Goal: Task Accomplishment & Management: Manage account settings

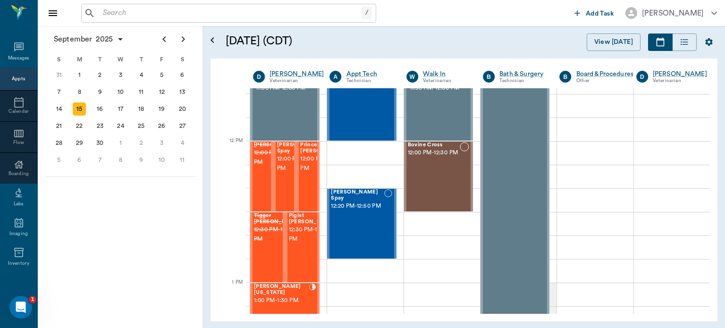
scroll to position [518, 0]
click at [311, 173] on span "12:00 PM - 12:30 PM" at bounding box center [323, 163] width 47 height 19
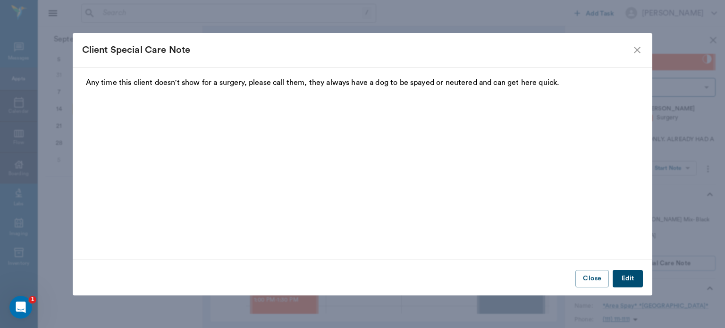
click at [686, 169] on div "Client Special Care Note Any time this client doesn't show for a surgery, pleas…" at bounding box center [362, 164] width 725 height 328
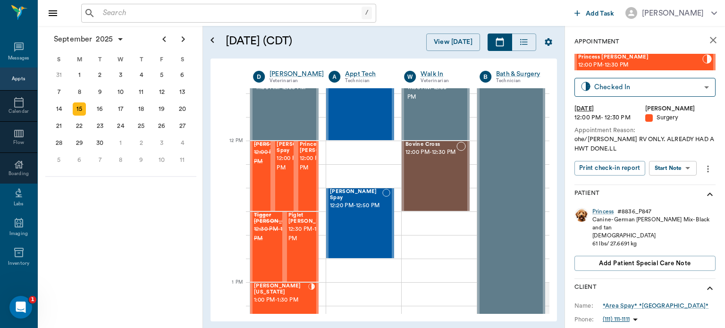
click at [682, 168] on body "/ ​ Add Task Dr. Bert Ellsworth Nectar Messages Appts Calendar Flow Boarding La…" at bounding box center [362, 164] width 725 height 328
click at [676, 204] on button "Start Surgery" at bounding box center [666, 202] width 39 height 11
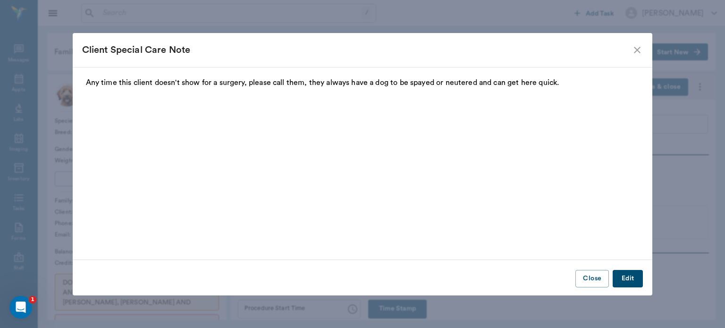
type input "63ec2f075fda476ae8351a4d"
type input "[DATE]"
click at [640, 49] on icon "close" at bounding box center [637, 49] width 11 height 11
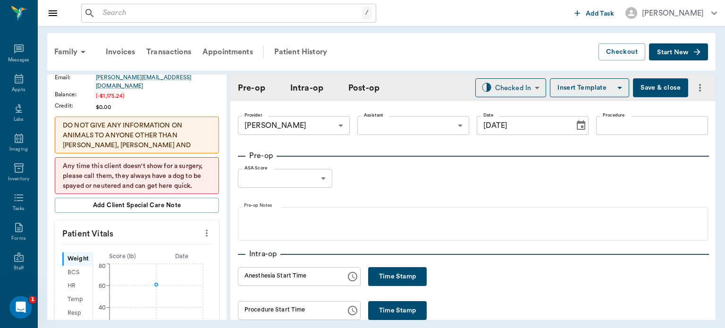
scroll to position [168, 0]
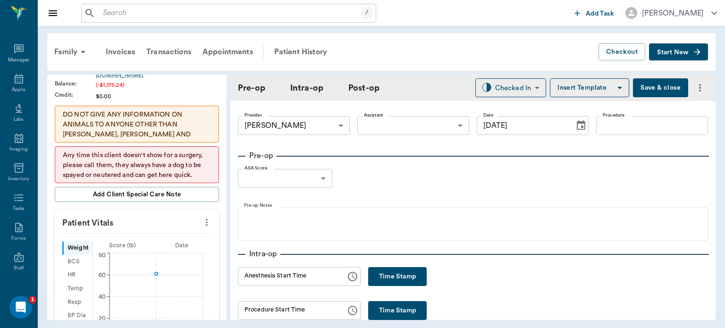
click at [206, 219] on icon "more" at bounding box center [207, 222] width 2 height 7
click at [155, 228] on span "Enter Vitals" at bounding box center [159, 227] width 79 height 10
click at [132, 241] on input "text" at bounding box center [136, 250] width 82 height 19
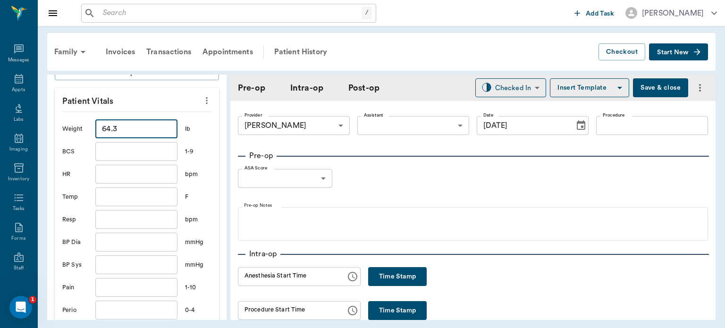
scroll to position [338, 0]
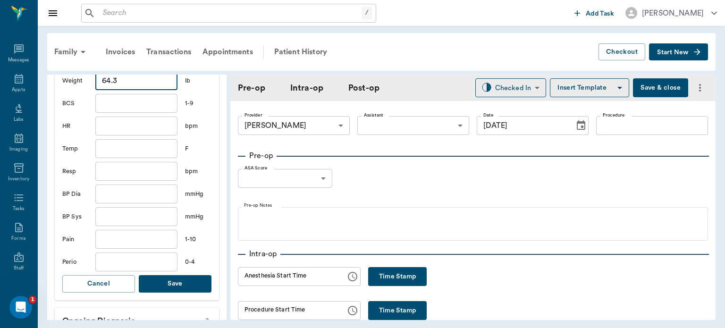
type input "64.3"
click at [196, 278] on button "Save" at bounding box center [175, 283] width 73 height 17
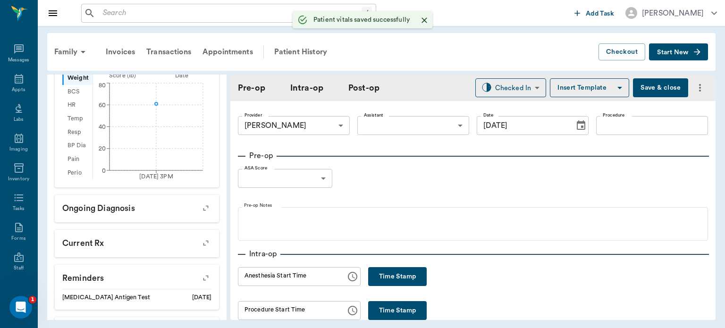
click at [399, 119] on body "/ ​ Add Task Dr. Bert Ellsworth Nectar Messages Appts Labs Imaging Inventory Ta…" at bounding box center [362, 164] width 725 height 328
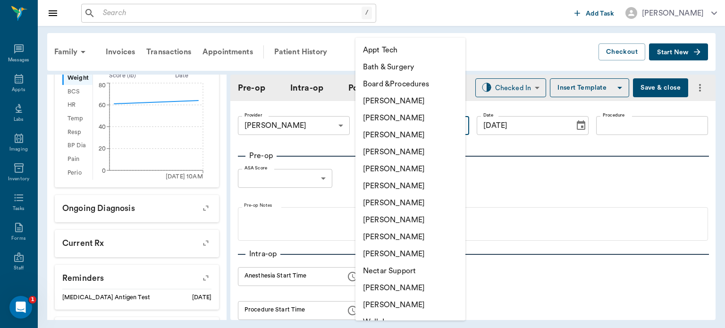
click at [406, 223] on li "Julie Dickerson" at bounding box center [411, 220] width 110 height 17
type input "63ec2e7e52e12b0ba117b124"
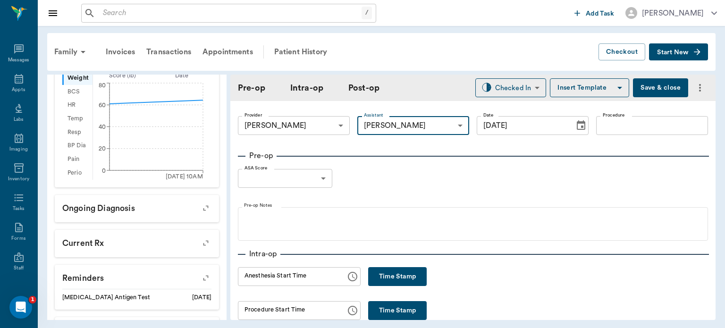
click at [631, 128] on input "Procedure" at bounding box center [653, 125] width 112 height 19
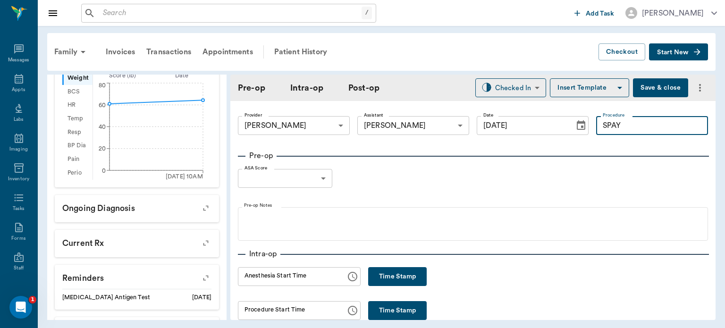
type input "SPAY"
click at [580, 91] on button "Insert Template" at bounding box center [589, 87] width 79 height 19
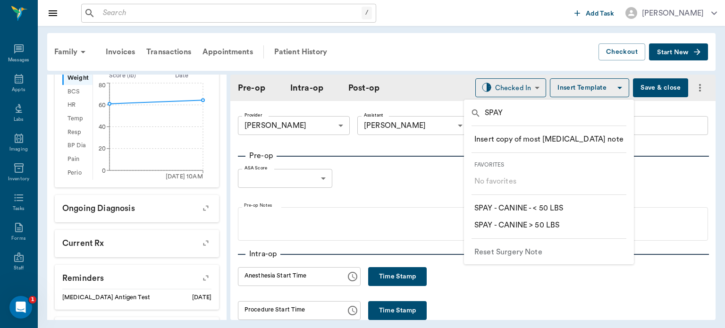
type input "SPAY"
click at [555, 225] on p "​ SPAY - CANINE > 50 LBS" at bounding box center [517, 225] width 85 height 11
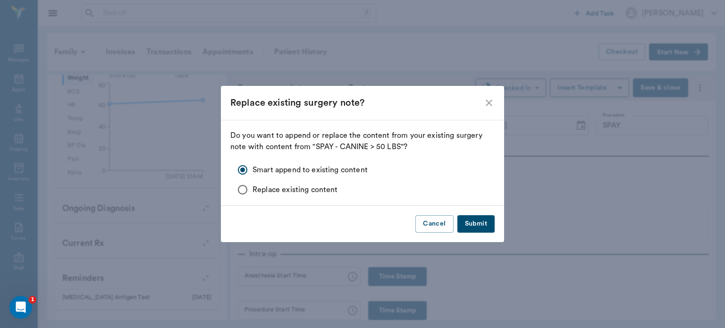
click at [483, 227] on button "Submit" at bounding box center [476, 223] width 37 height 17
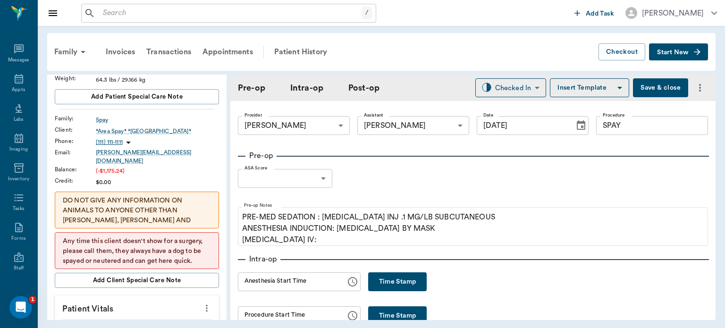
scroll to position [0, 0]
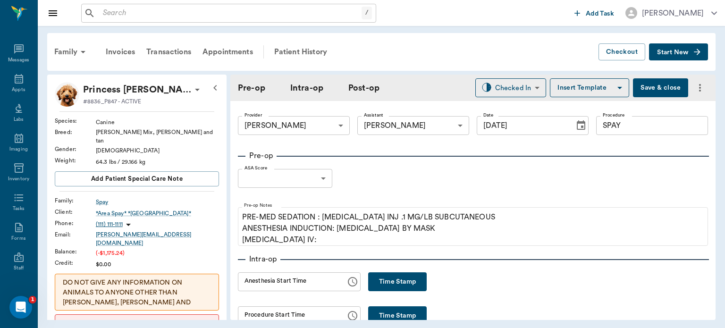
click at [313, 179] on body "/ ​ Add Task Dr. Bert Ellsworth Nectar Messages Appts Labs Imaging Inventory Ta…" at bounding box center [362, 164] width 725 height 328
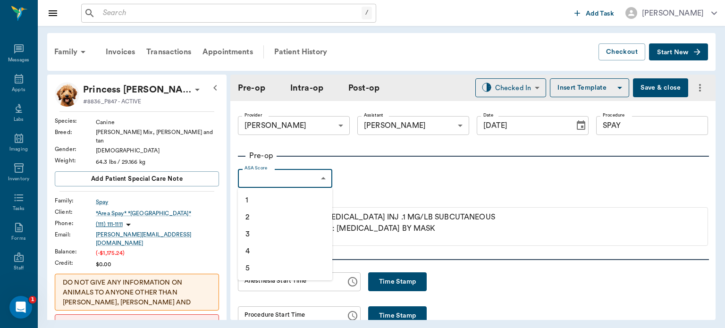
click at [272, 205] on li "1" at bounding box center [285, 200] width 94 height 17
type input "1"
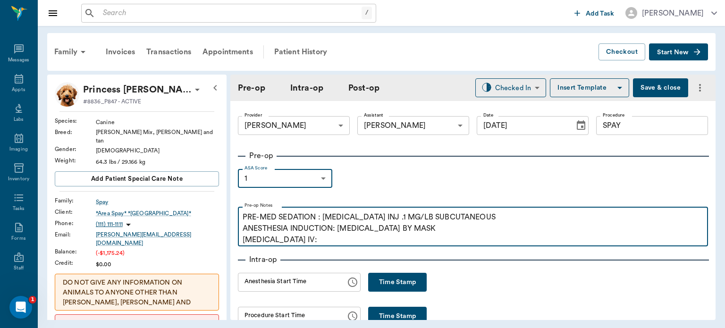
click at [314, 240] on p "PRE-MED SEDATION : ACEPROMAZINE INJ .1 MG/LB SUBCUTANEOUS ANESTHESIA INDUCTION:…" at bounding box center [473, 229] width 461 height 34
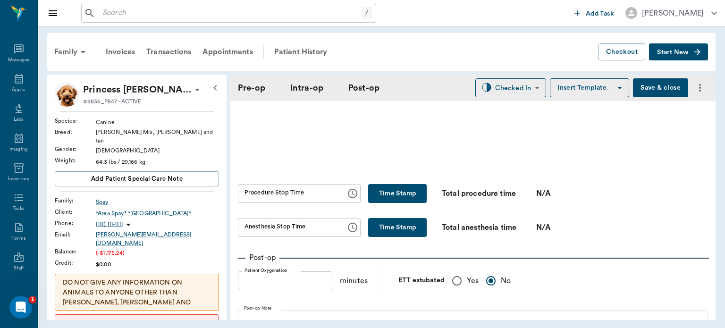
click at [455, 285] on input "Yes" at bounding box center [457, 281] width 20 height 20
radio input "true"
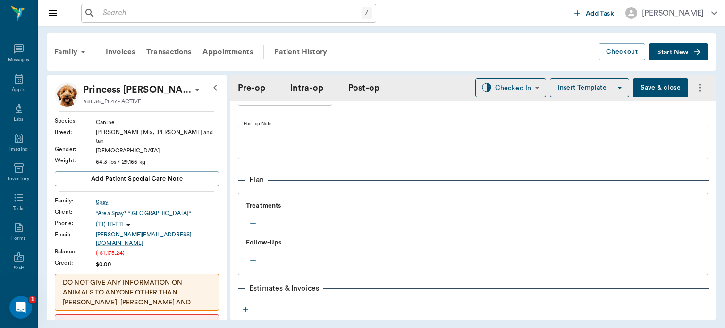
scroll to position [753, 0]
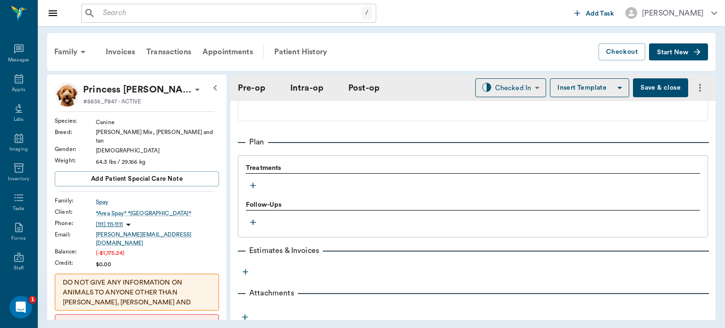
click at [253, 188] on icon "button" at bounding box center [253, 186] width 6 height 6
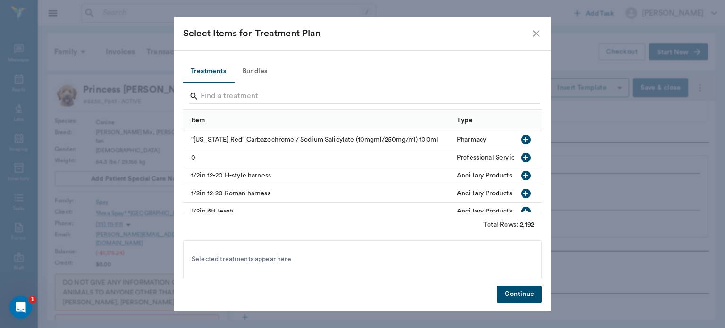
click at [261, 71] on button "Bundles" at bounding box center [255, 71] width 43 height 23
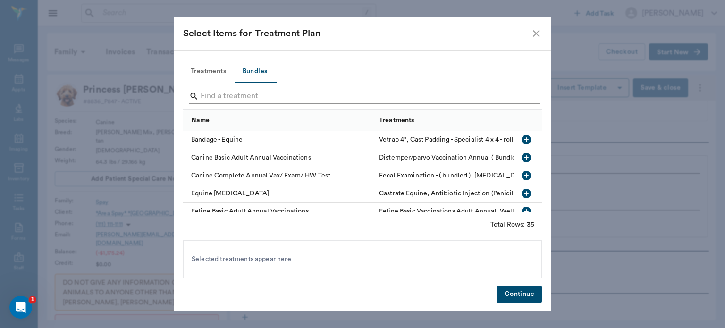
click at [220, 94] on input "Search" at bounding box center [363, 96] width 325 height 15
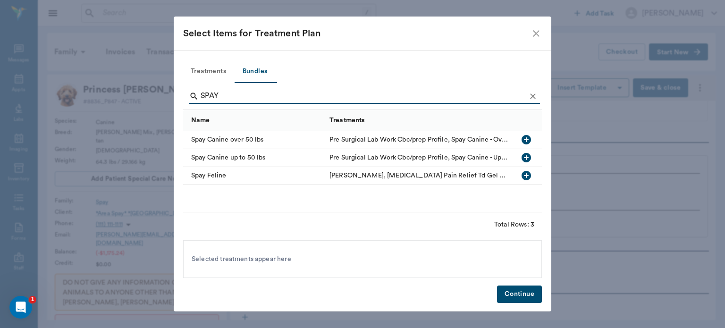
type input "SPAY"
click at [529, 139] on icon "button" at bounding box center [526, 139] width 9 height 9
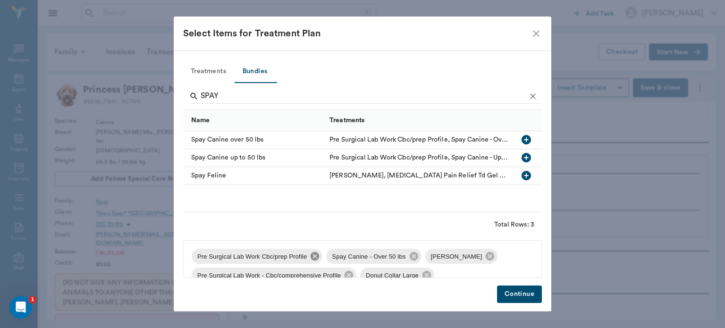
click at [316, 258] on icon at bounding box center [315, 256] width 9 height 9
click at [351, 260] on icon at bounding box center [355, 256] width 9 height 9
click at [444, 261] on icon at bounding box center [448, 256] width 9 height 9
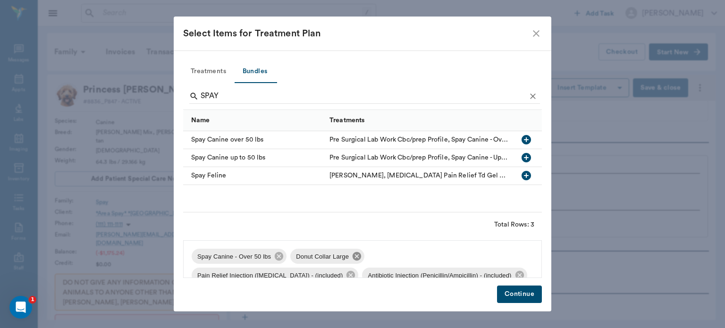
click at [353, 255] on icon at bounding box center [357, 256] width 9 height 9
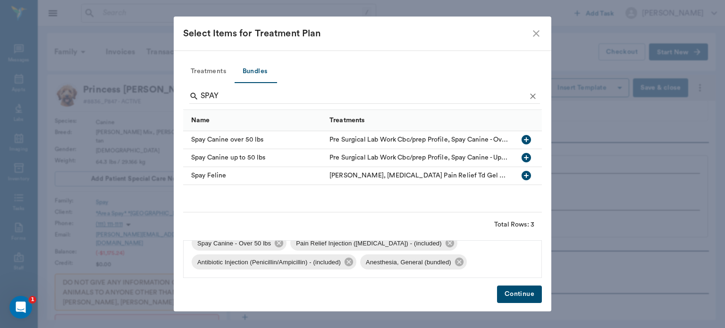
click at [521, 296] on button "Continue" at bounding box center [519, 294] width 45 height 17
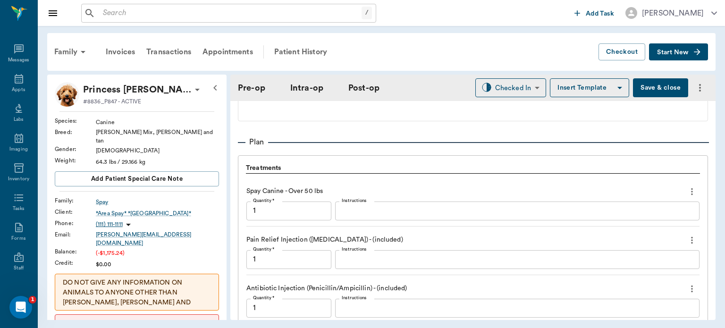
scroll to position [944, 0]
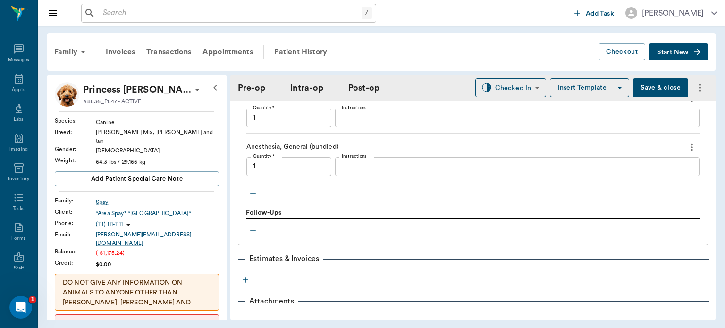
click at [254, 196] on icon "button" at bounding box center [253, 194] width 6 height 6
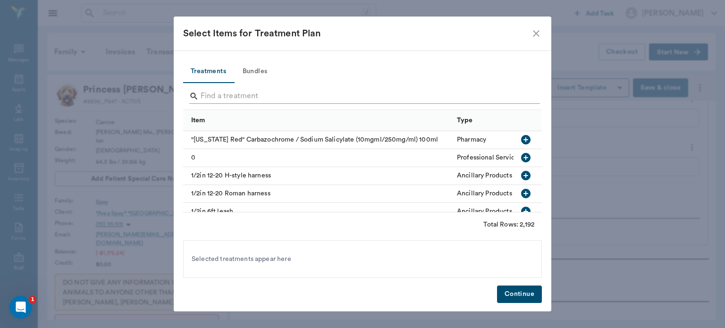
click at [222, 93] on input "Search" at bounding box center [363, 96] width 325 height 15
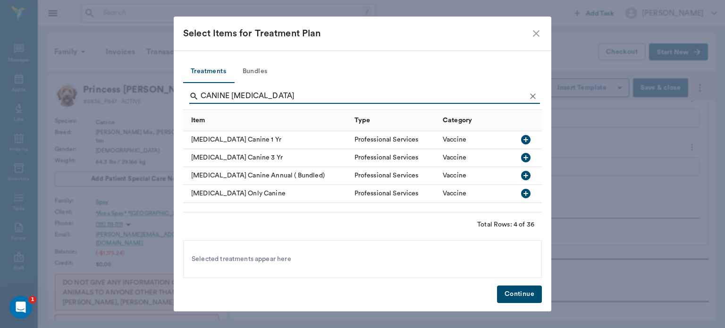
type input "CANINE RABIES"
click at [525, 142] on icon "button" at bounding box center [525, 139] width 9 height 9
click at [518, 302] on button "Continue" at bounding box center [519, 294] width 45 height 17
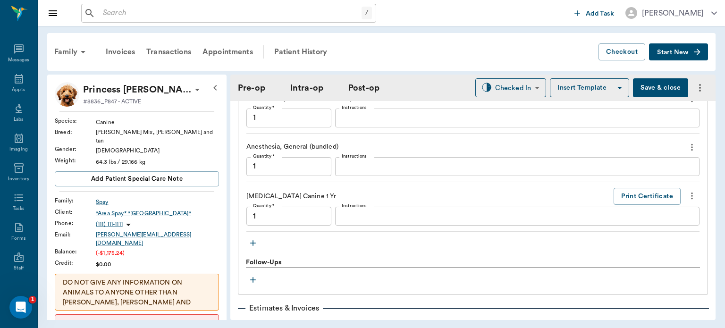
click at [255, 246] on icon "button" at bounding box center [252, 243] width 9 height 9
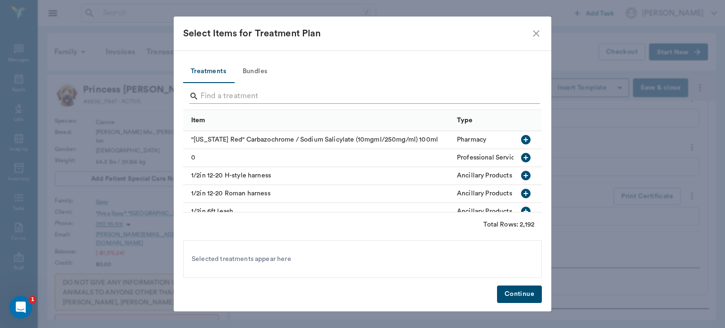
click at [266, 91] on input "Search" at bounding box center [363, 96] width 325 height 15
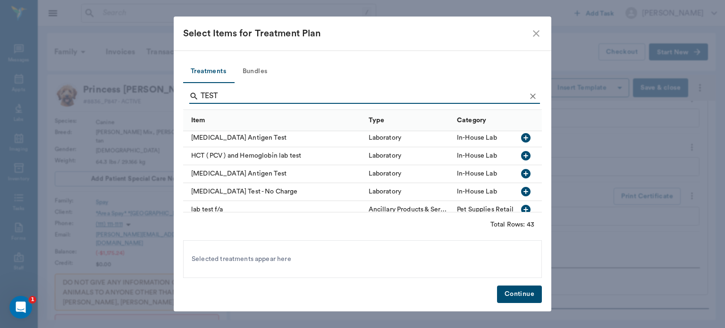
scroll to position [361, 0]
type input "TEST"
click at [520, 197] on button "button" at bounding box center [526, 192] width 16 height 16
click at [525, 301] on button "Continue" at bounding box center [519, 294] width 45 height 17
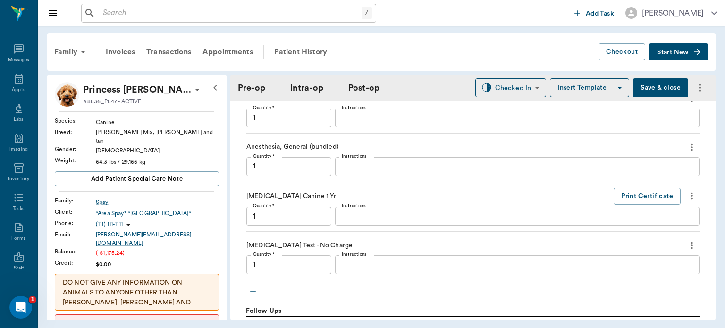
click at [384, 271] on textarea "Instructions" at bounding box center [517, 265] width 351 height 11
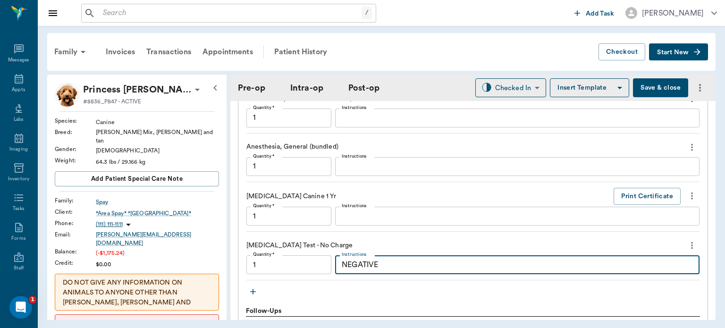
click at [604, 266] on textarea "NEGATIVE" at bounding box center [517, 265] width 351 height 11
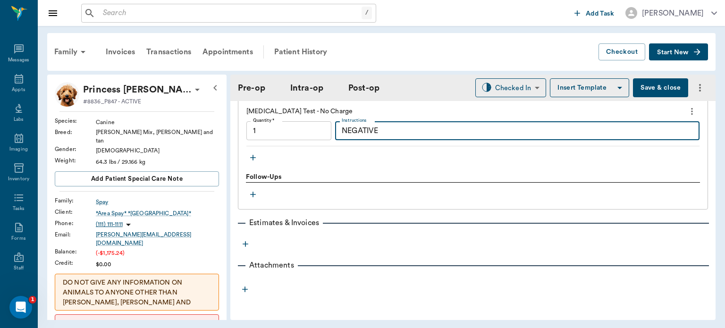
scroll to position [1081, 0]
type textarea "NEGATIVE"
click at [651, 90] on button "Save & close" at bounding box center [660, 87] width 55 height 19
type input "1.00"
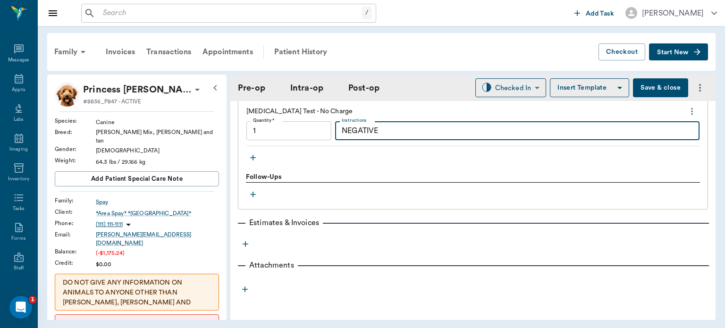
type input "1.00"
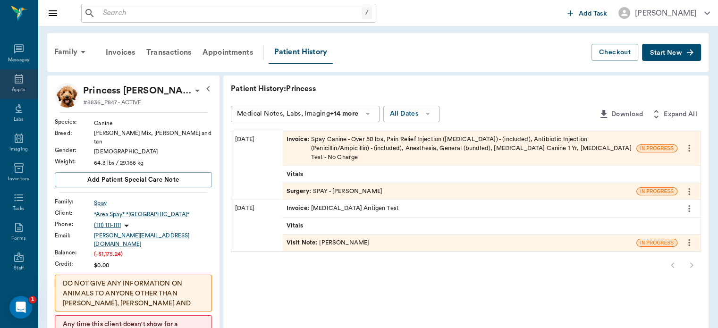
click at [15, 89] on div "Appts" at bounding box center [18, 89] width 13 height 7
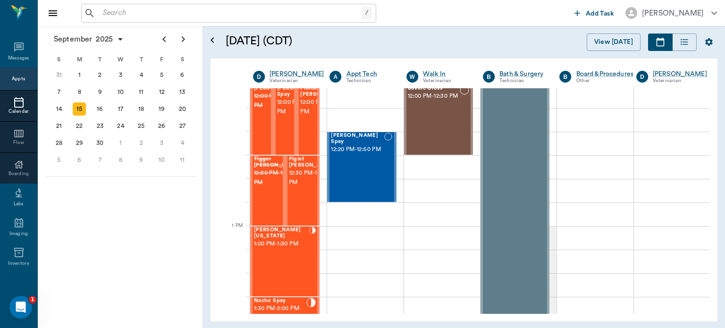
scroll to position [576, 0]
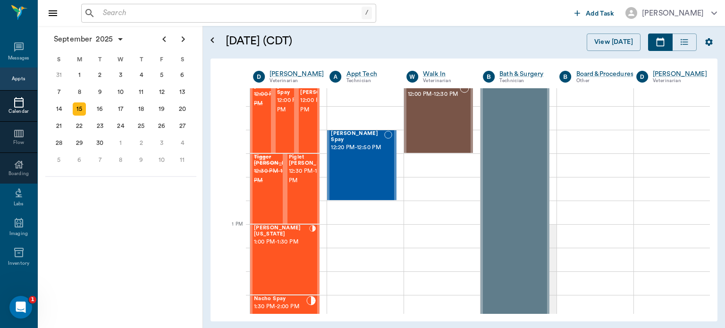
click at [291, 259] on div "Hunni Washington 1:00 PM - 1:30 PM" at bounding box center [281, 259] width 55 height 69
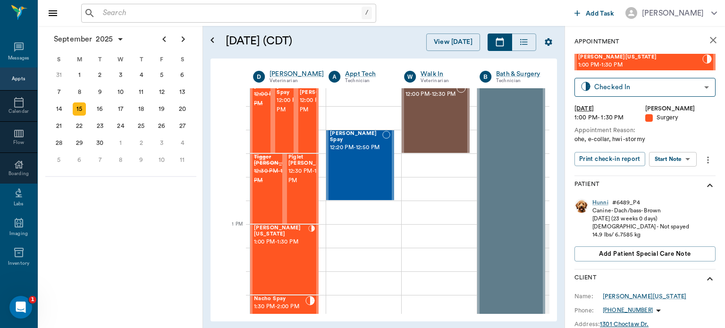
click at [682, 159] on body "/ ​ Add Task Dr. Bert Ellsworth Nectar Messages Appts Calendar Flow Boarding La…" at bounding box center [362, 164] width 725 height 328
click at [675, 192] on button "Start Surgery" at bounding box center [666, 193] width 39 height 11
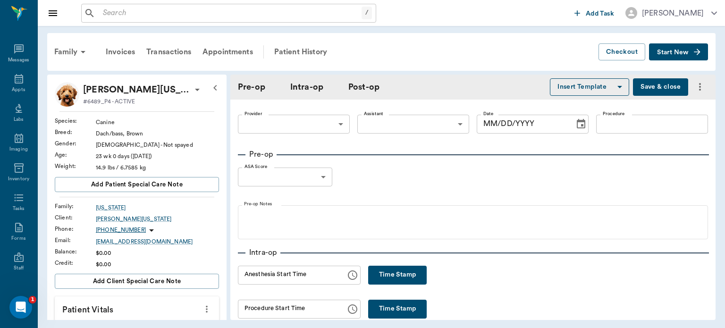
type input "63ec2f075fda476ae8351a4d"
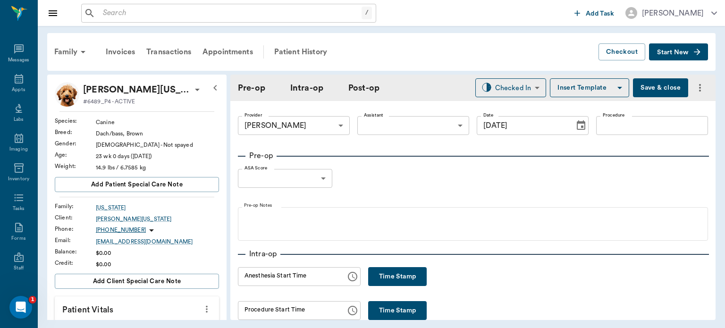
type input "[DATE]"
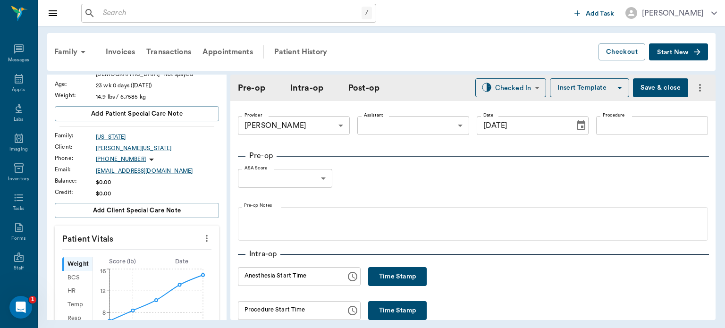
scroll to position [90, 0]
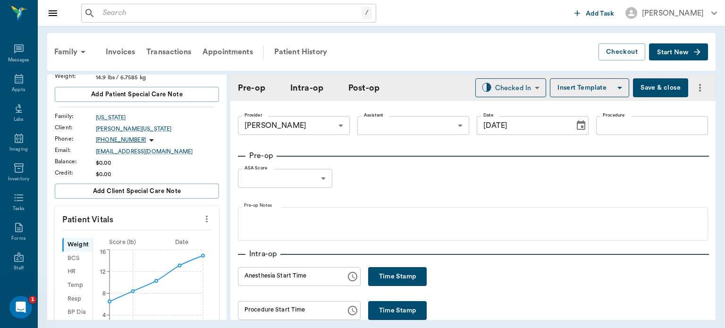
click at [203, 217] on icon "more" at bounding box center [207, 218] width 10 height 11
click at [170, 233] on span "Enter Vitals" at bounding box center [159, 235] width 79 height 10
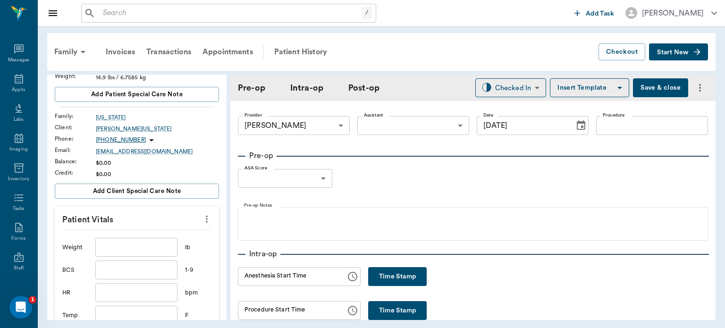
click at [158, 248] on input "text" at bounding box center [136, 247] width 82 height 19
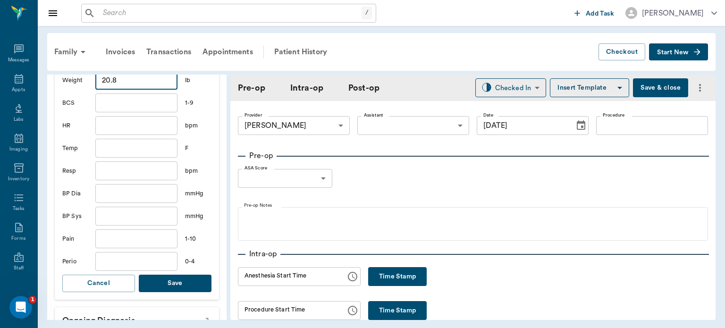
scroll to position [269, 0]
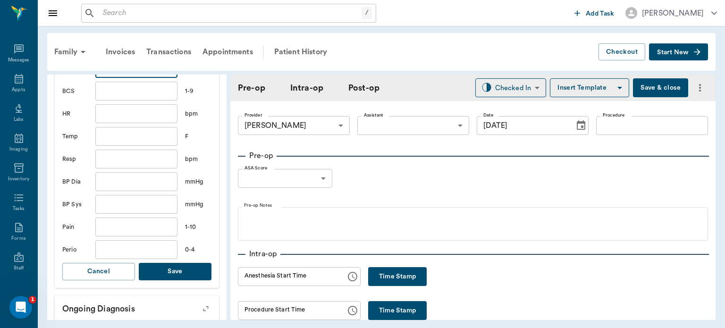
type input "20.8"
click at [181, 268] on button "Save" at bounding box center [175, 271] width 73 height 17
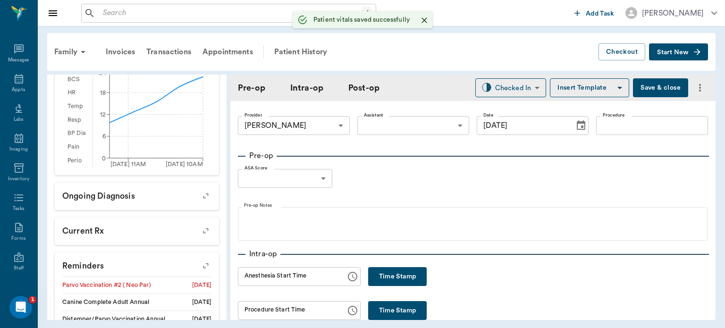
click at [405, 126] on body "/ ​ Add Task Dr. Bert Ellsworth Nectar Messages Appts Labs Imaging Inventory Ta…" at bounding box center [362, 164] width 725 height 328
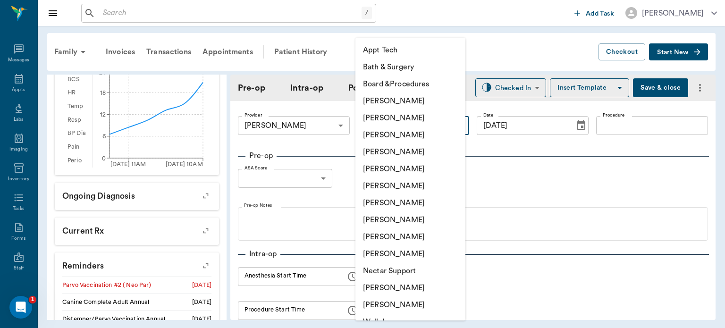
click at [401, 226] on li "Julie Dickerson" at bounding box center [411, 220] width 110 height 17
type input "63ec2e7e52e12b0ba117b124"
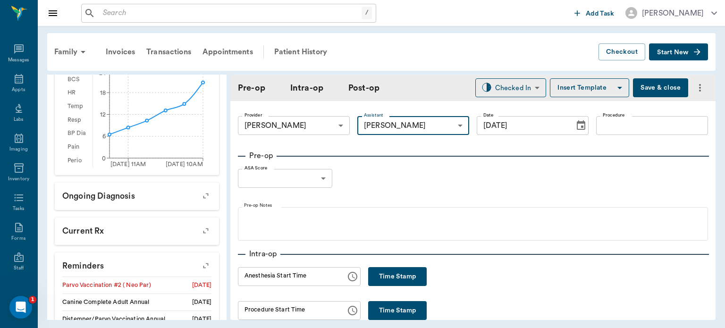
click at [619, 128] on input "Procedure" at bounding box center [653, 125] width 112 height 19
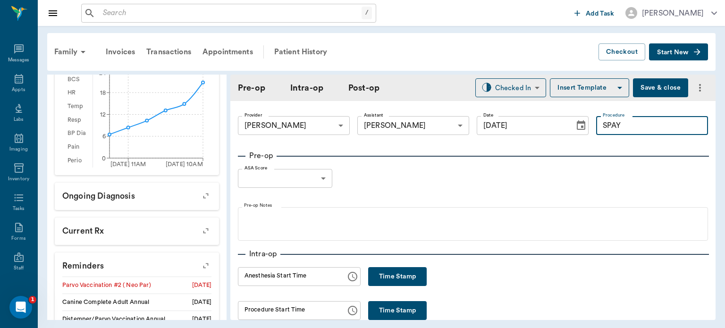
type input "SPAY"
click at [573, 90] on button "Insert Template" at bounding box center [589, 87] width 79 height 19
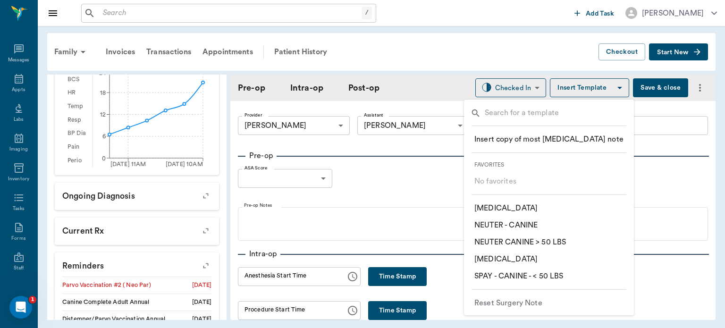
click at [552, 280] on p "​ SPAY - CANINE - < 50 LBS" at bounding box center [519, 276] width 89 height 11
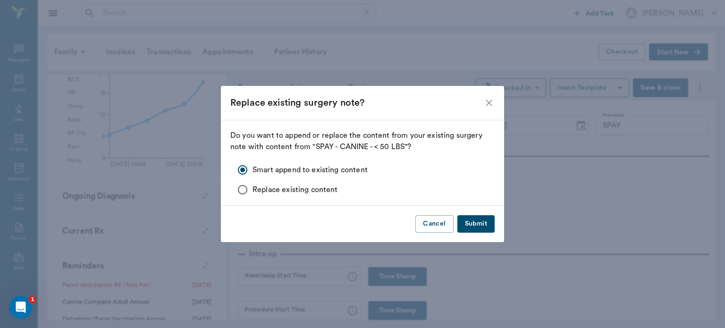
click at [485, 222] on button "Submit" at bounding box center [476, 223] width 37 height 17
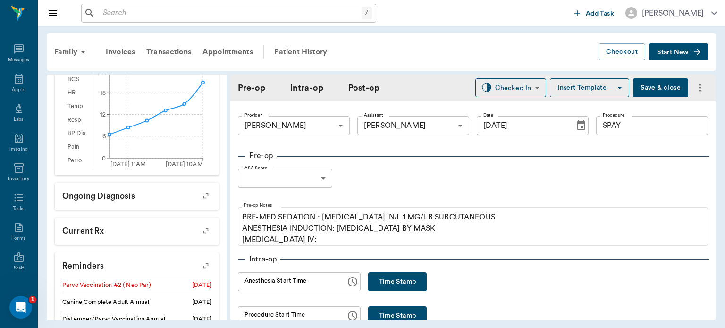
click at [320, 176] on body "/ ​ Add Task Dr. Bert Ellsworth Nectar Messages Appts Labs Imaging Inventory Ta…" at bounding box center [362, 164] width 725 height 328
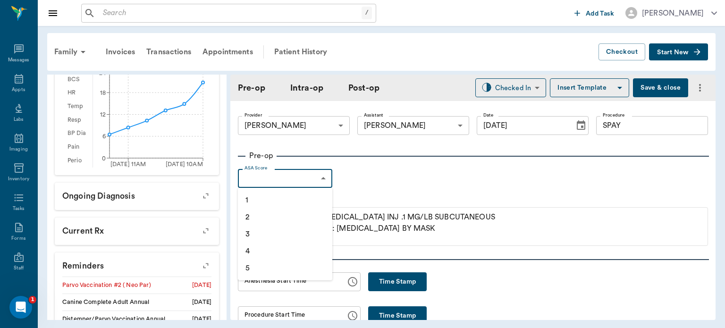
click at [287, 196] on li "1" at bounding box center [285, 200] width 94 height 17
type input "1"
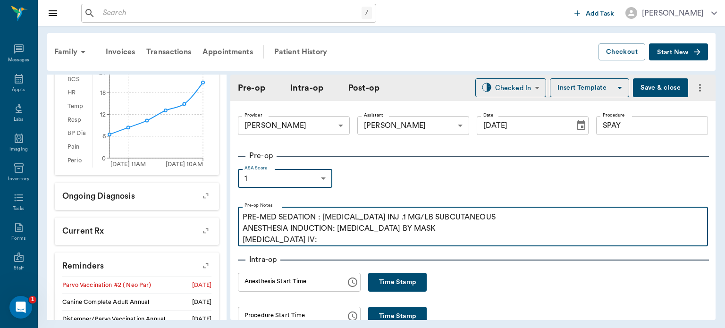
click at [325, 244] on p "PRE-MED SEDATION : ACEPROMAZINE INJ .1 MG/LB SUBCUTANEOUS ANESTHESIA INDUCTION:…" at bounding box center [473, 229] width 461 height 34
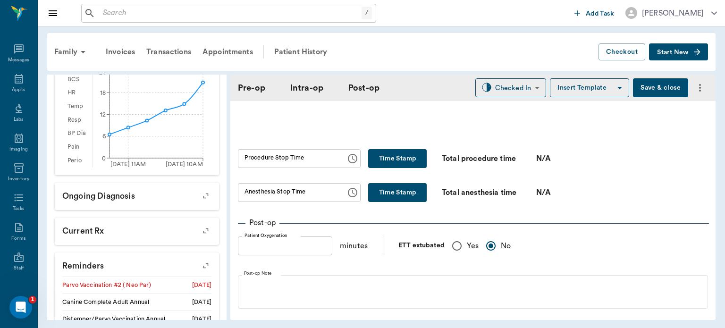
click at [461, 256] on input "Yes" at bounding box center [457, 246] width 20 height 20
radio input "true"
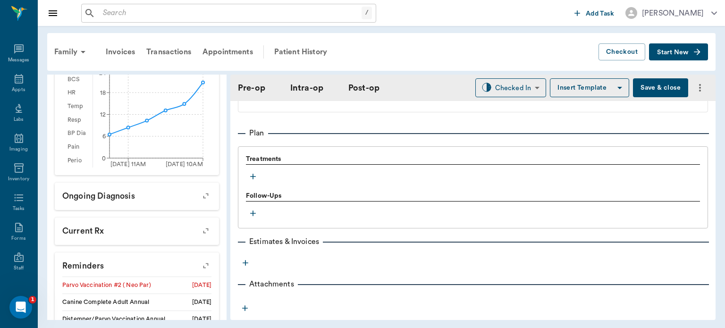
scroll to position [767, 0]
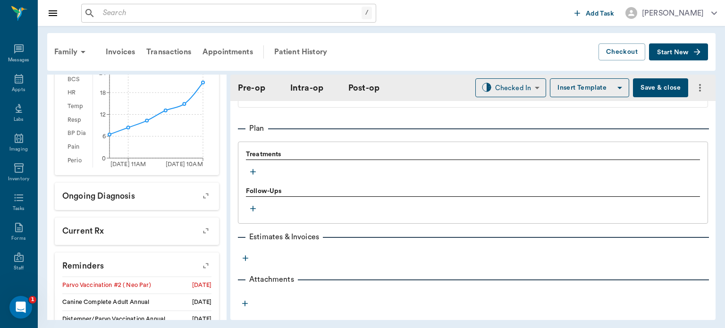
click at [253, 175] on icon "button" at bounding box center [253, 172] width 6 height 6
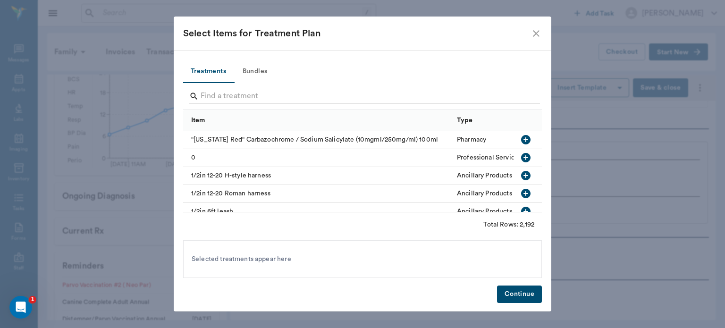
click at [260, 65] on button "Bundles" at bounding box center [255, 71] width 43 height 23
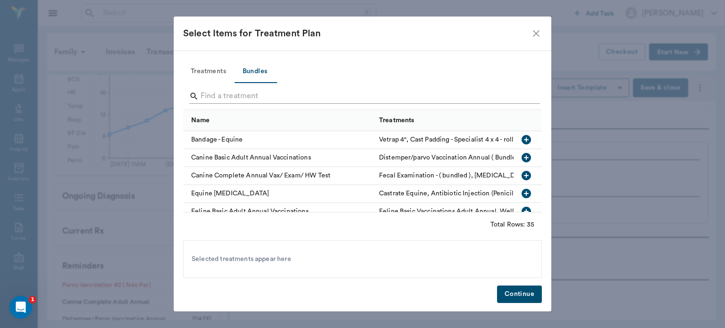
click at [214, 93] on input "Search" at bounding box center [363, 96] width 325 height 15
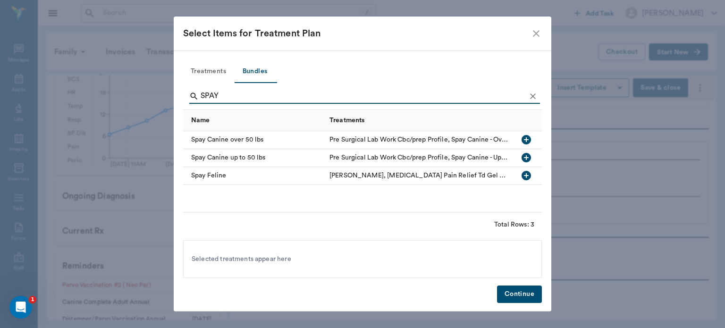
type input "SPAY"
click at [530, 156] on icon "button" at bounding box center [526, 157] width 9 height 9
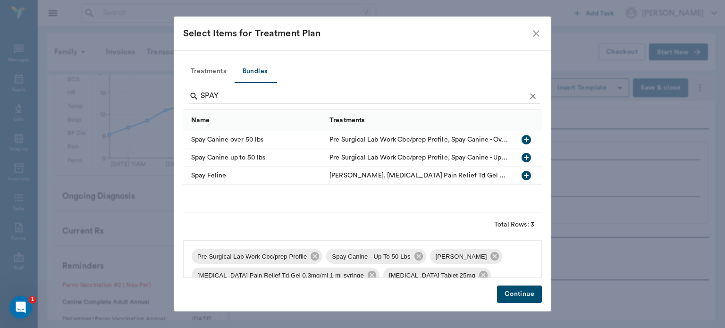
click at [307, 258] on span "Pre Surgical Lab Work Cbc/prep Profile" at bounding box center [252, 256] width 121 height 9
click at [310, 257] on icon at bounding box center [315, 256] width 10 height 10
click at [368, 278] on icon at bounding box center [372, 275] width 9 height 9
click at [467, 258] on icon at bounding box center [472, 256] width 10 height 10
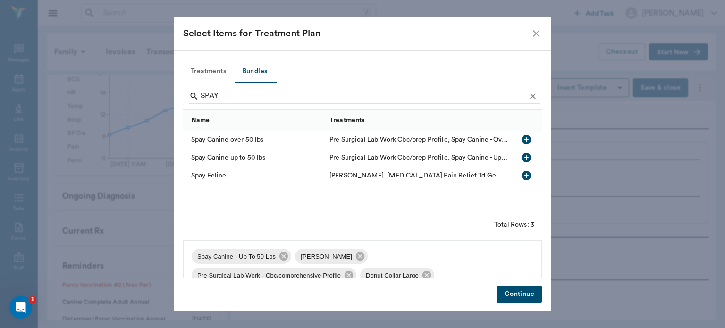
scroll to position [10, 0]
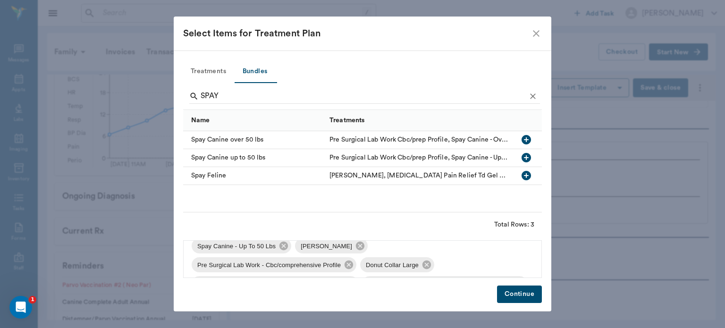
click at [427, 263] on icon at bounding box center [427, 265] width 9 height 9
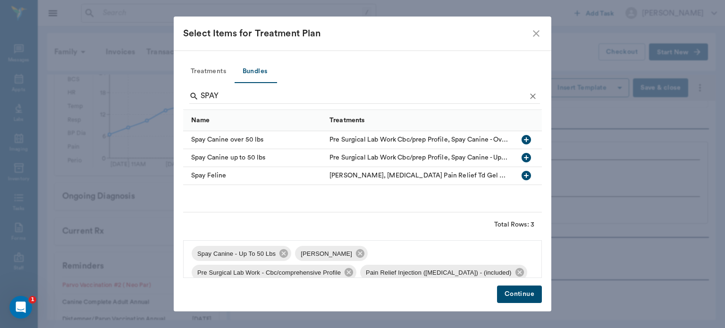
scroll to position [2, 0]
click at [348, 277] on icon at bounding box center [349, 273] width 9 height 9
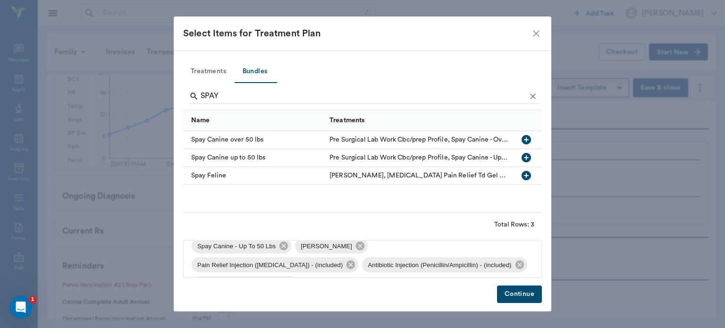
scroll to position [11, 0]
click at [519, 293] on button "Continue" at bounding box center [519, 294] width 45 height 17
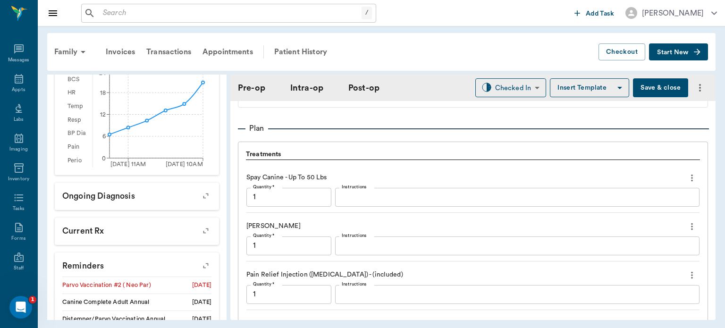
scroll to position [992, 0]
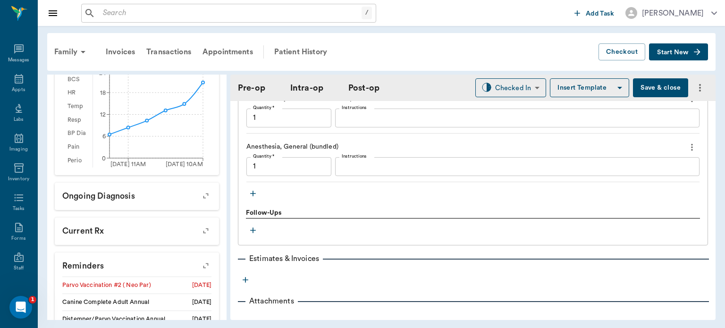
click at [253, 196] on icon "button" at bounding box center [253, 194] width 6 height 6
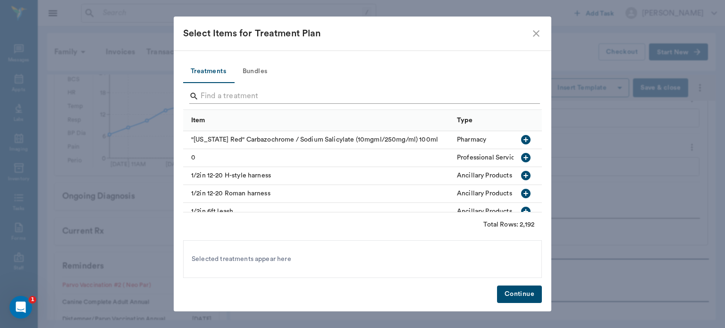
click at [258, 97] on input "Search" at bounding box center [363, 96] width 325 height 15
type input "O"
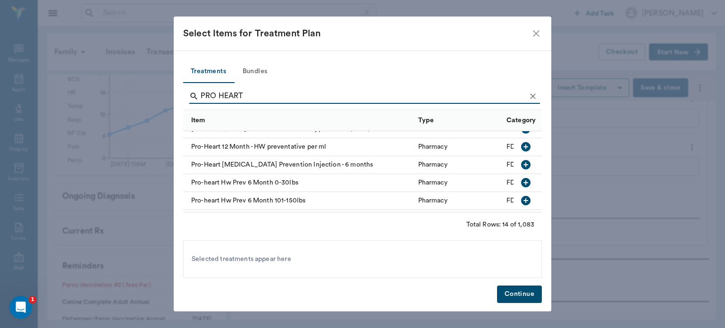
scroll to position [97, 0]
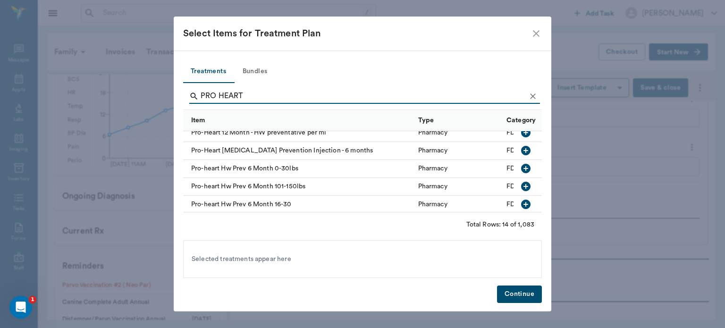
type input "PRO HEART"
click at [521, 171] on icon "button" at bounding box center [525, 168] width 9 height 9
click at [515, 294] on button "Continue" at bounding box center [519, 294] width 45 height 17
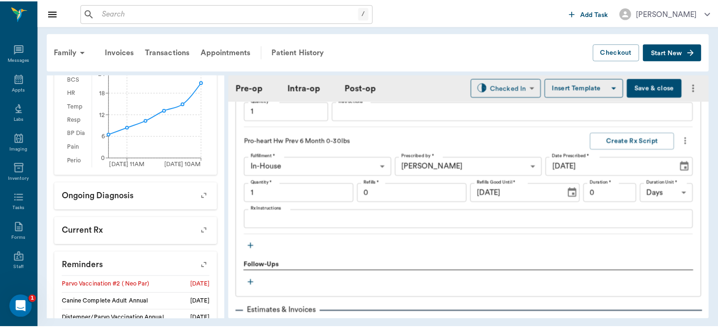
scroll to position [1048, 0]
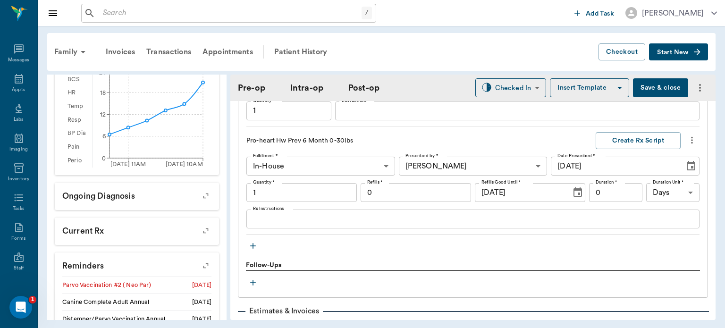
click at [254, 249] on icon "button" at bounding box center [253, 246] width 6 height 6
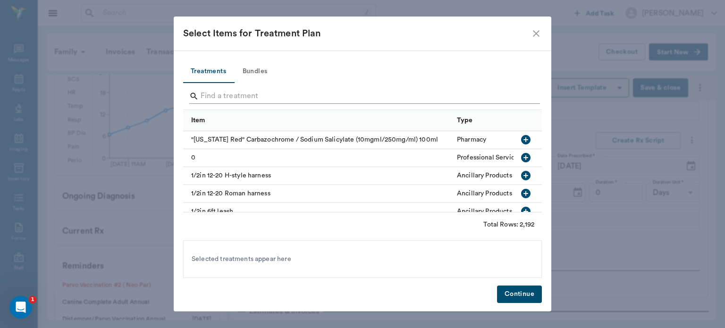
click at [254, 93] on input "Search" at bounding box center [363, 96] width 325 height 15
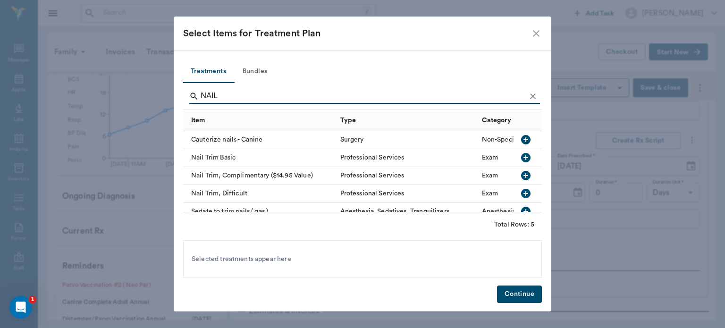
type input "NAIL"
click at [520, 158] on icon "button" at bounding box center [525, 157] width 11 height 11
click at [530, 302] on button "Continue" at bounding box center [519, 294] width 45 height 17
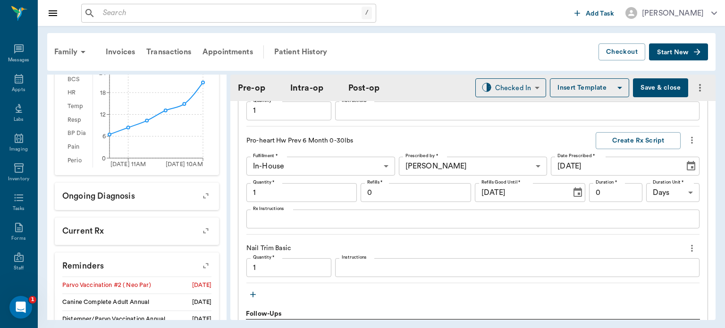
click at [649, 91] on button "Save & close" at bounding box center [660, 87] width 55 height 19
type input "1.00"
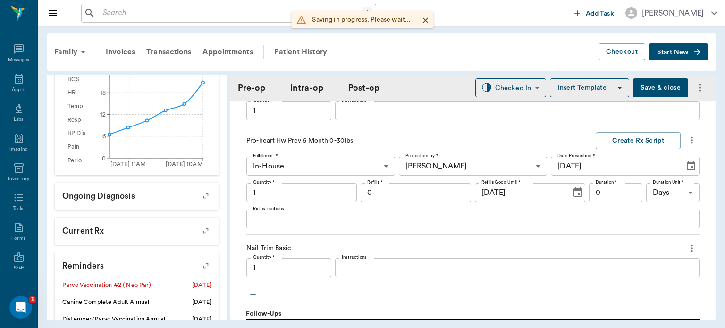
type input "1.00"
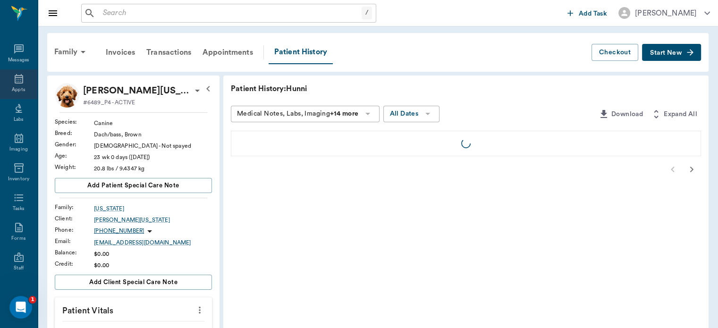
click at [16, 79] on icon at bounding box center [18, 78] width 11 height 11
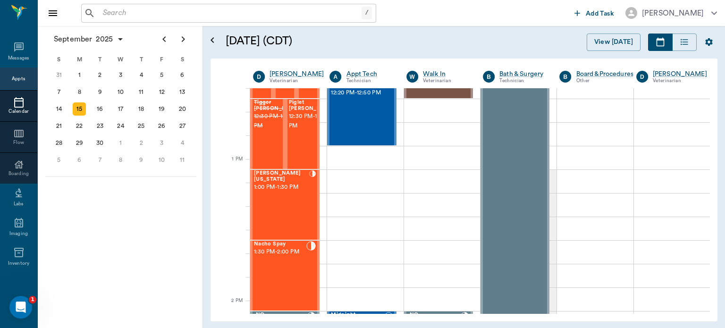
scroll to position [651, 0]
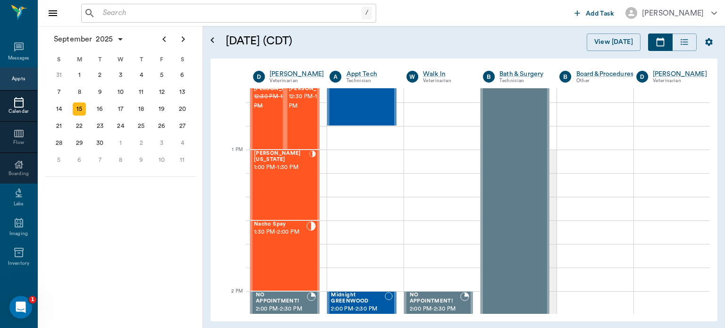
click at [287, 259] on div "Nacho Spay 1:30 PM - 2:00 PM" at bounding box center [280, 256] width 52 height 69
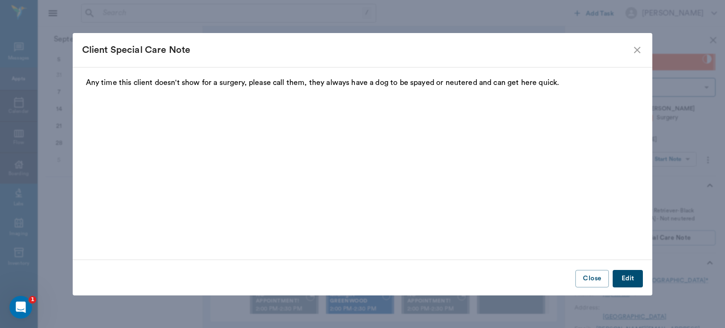
click at [635, 47] on icon "close" at bounding box center [637, 50] width 7 height 7
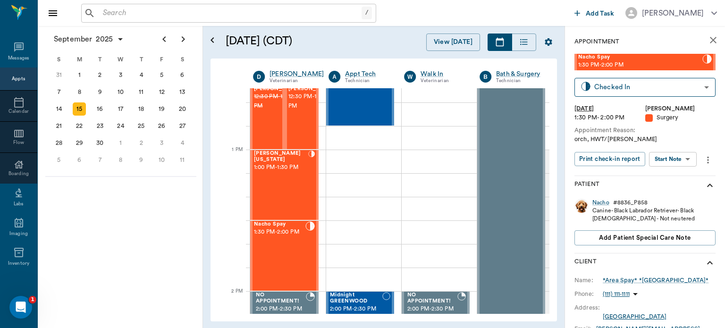
click at [667, 155] on body "/ ​ Add Task Dr. Bert Ellsworth Nectar Messages Appts Calendar Flow Boarding La…" at bounding box center [362, 164] width 725 height 328
click at [673, 193] on button "Start Surgery" at bounding box center [666, 193] width 39 height 11
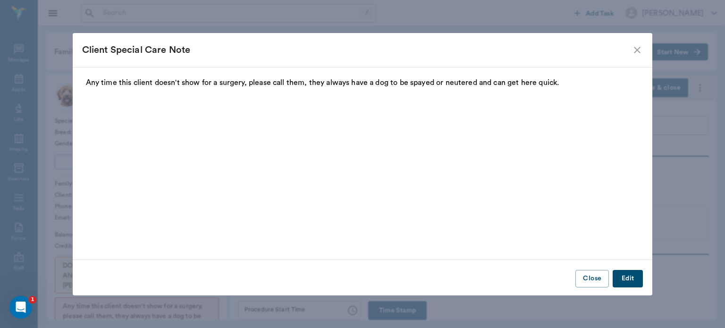
type input "63ec2f075fda476ae8351a4d"
type input "[DATE]"
click at [639, 51] on icon "close" at bounding box center [637, 50] width 7 height 7
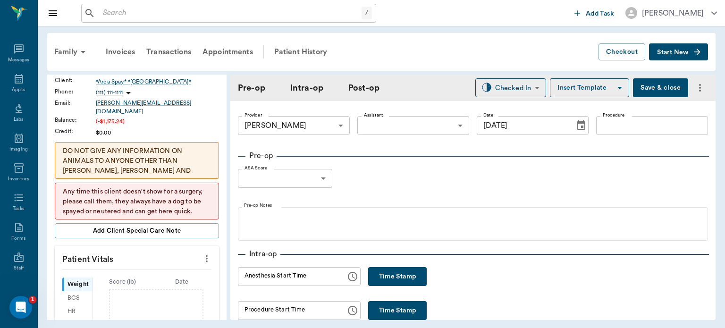
scroll to position [120, 0]
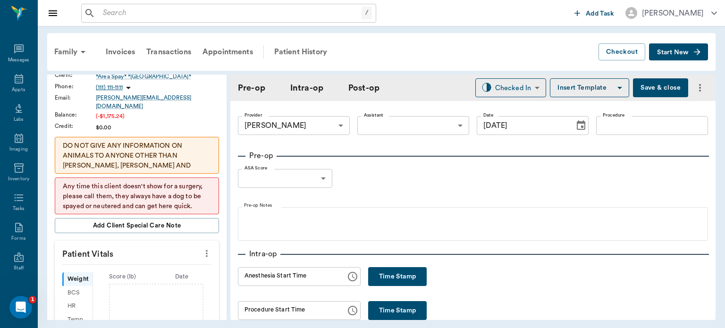
click at [206, 250] on icon "more" at bounding box center [207, 253] width 2 height 7
click at [159, 264] on span "Enter Vitals" at bounding box center [159, 263] width 79 height 10
click at [142, 276] on input "text" at bounding box center [136, 282] width 82 height 19
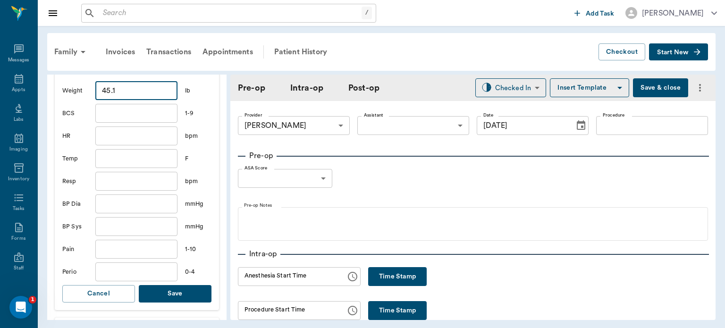
scroll to position [312, 0]
type input "45.1"
click at [183, 287] on button "Save" at bounding box center [175, 293] width 73 height 17
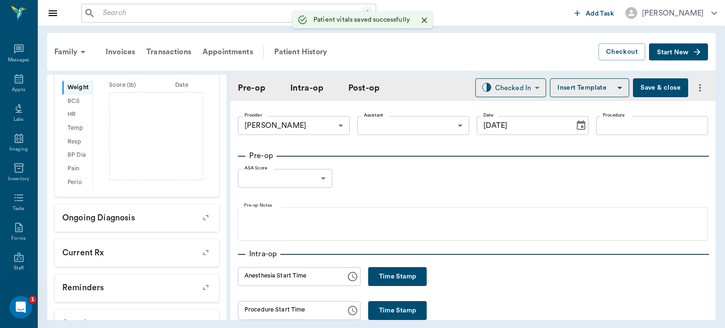
click at [420, 123] on body "/ ​ Add Task Dr. Bert Ellsworth Nectar Messages Appts Labs Imaging Inventory Ta…" at bounding box center [362, 164] width 725 height 328
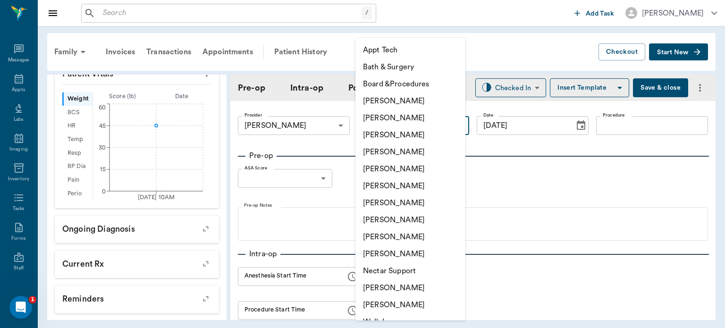
scroll to position [323, 0]
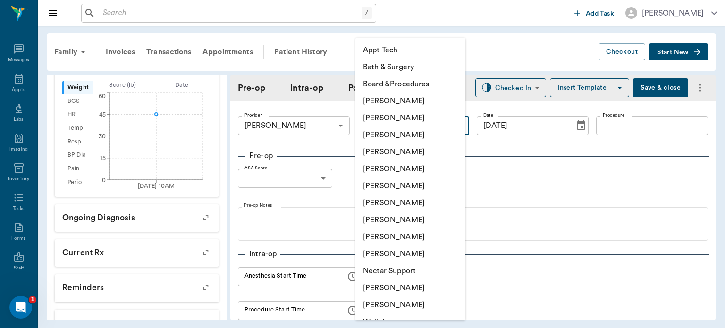
click at [410, 220] on li "Julie Dickerson" at bounding box center [411, 220] width 110 height 17
type input "63ec2e7e52e12b0ba117b124"
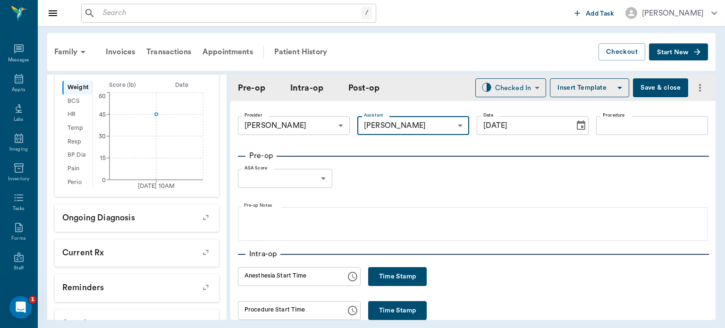
click at [621, 128] on input "Procedure" at bounding box center [653, 125] width 112 height 19
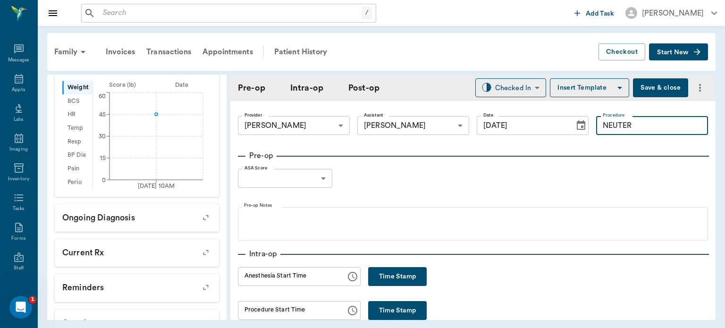
type input "NEUTER"
click at [582, 90] on button "Insert Template" at bounding box center [589, 87] width 79 height 19
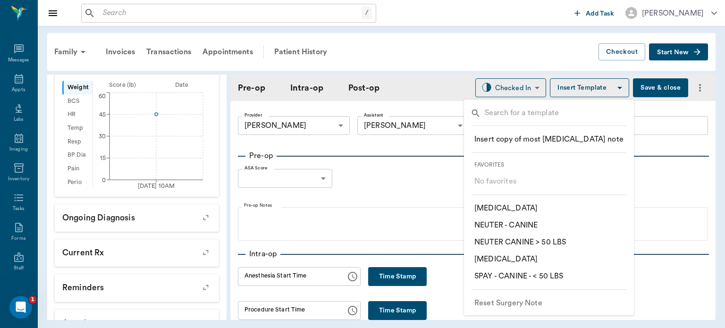
click at [534, 221] on p "​ NEUTER - CANINE" at bounding box center [506, 225] width 63 height 11
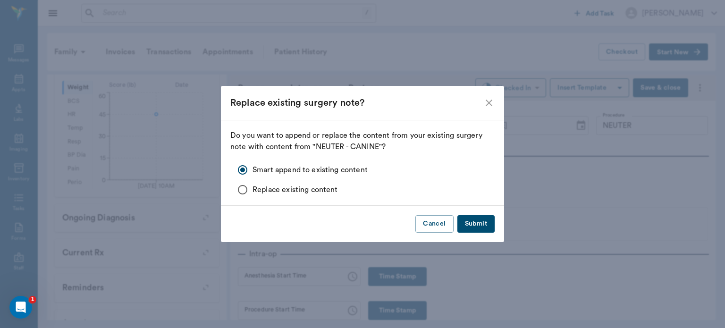
click at [479, 222] on button "Submit" at bounding box center [476, 223] width 37 height 17
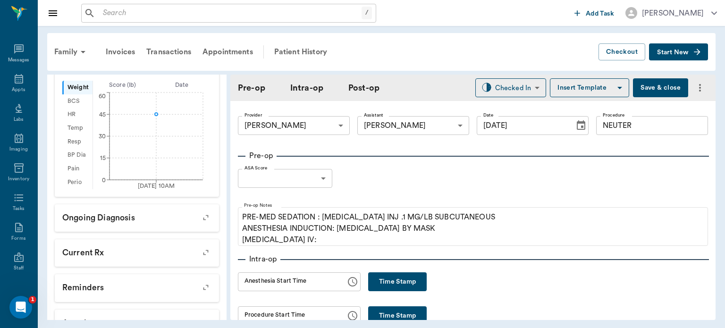
click at [318, 184] on body "/ ​ Add Task Dr. Bert Ellsworth Nectar Messages Appts Labs Imaging Inventory Ta…" at bounding box center [362, 164] width 725 height 328
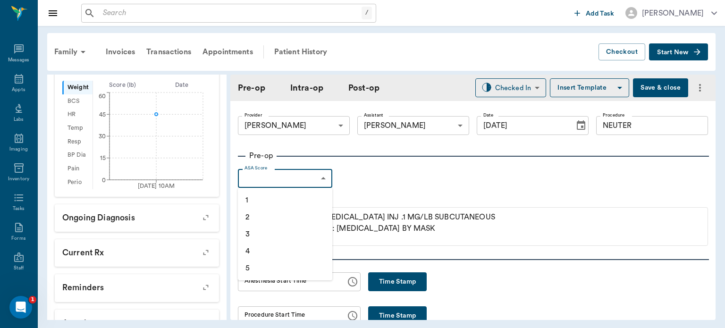
click at [265, 197] on li "1" at bounding box center [285, 200] width 94 height 17
type input "1"
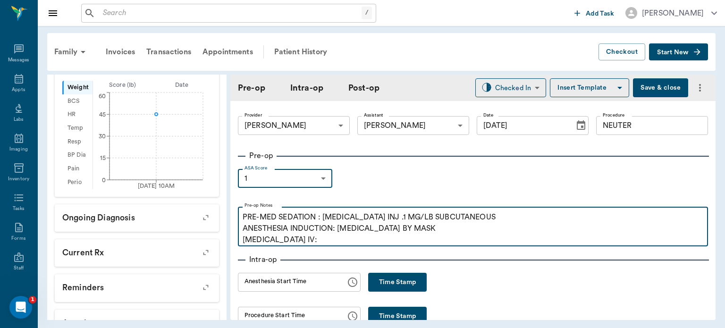
click at [313, 244] on p "PRE-MED SEDATION : ACEPROMAZINE INJ .1 MG/LB SUBCUTANEOUS ANESTHESIA INDUCTION:…" at bounding box center [473, 229] width 461 height 34
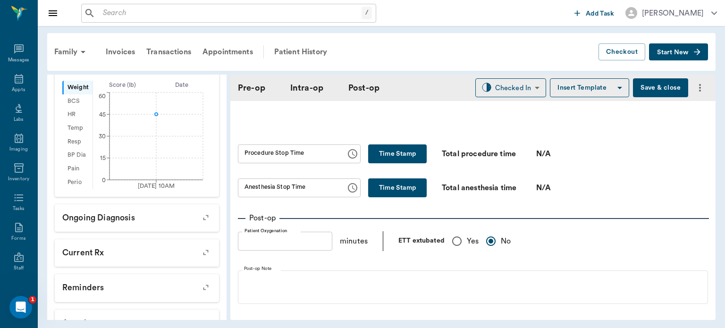
click at [458, 249] on input "Yes" at bounding box center [457, 241] width 20 height 20
radio input "true"
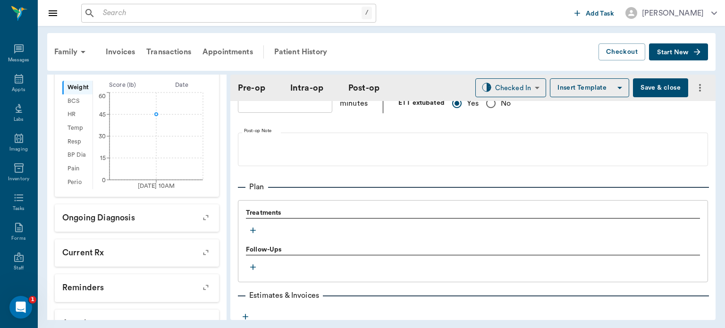
scroll to position [710, 0]
click at [251, 228] on icon "button" at bounding box center [253, 229] width 6 height 6
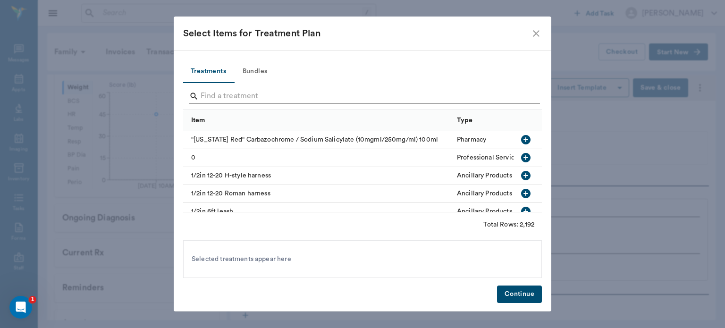
click at [239, 98] on input "Search" at bounding box center [363, 96] width 325 height 15
click at [257, 72] on button "Bundles" at bounding box center [255, 71] width 43 height 23
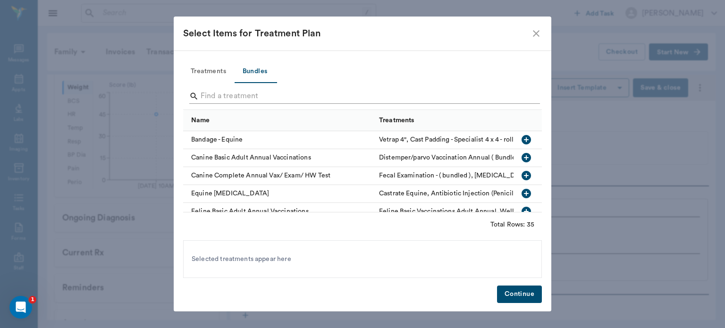
click at [225, 92] on input "Search" at bounding box center [363, 96] width 325 height 15
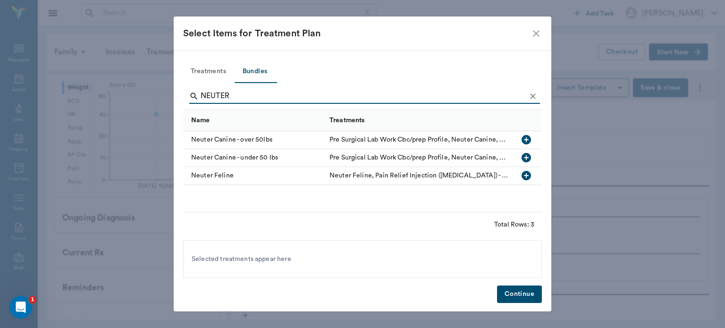
type input "NEUTER"
click at [527, 161] on icon "button" at bounding box center [526, 157] width 9 height 9
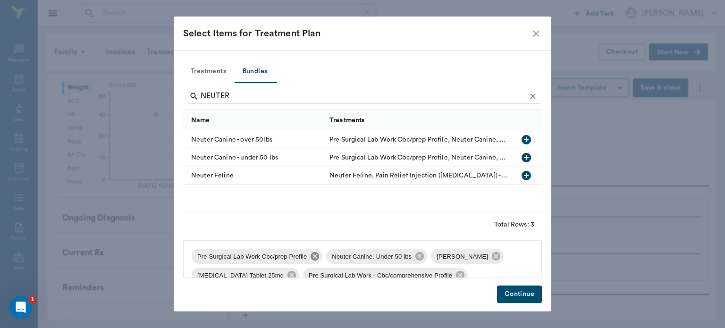
click at [312, 257] on icon at bounding box center [315, 256] width 10 height 10
click at [358, 254] on icon at bounding box center [362, 256] width 9 height 9
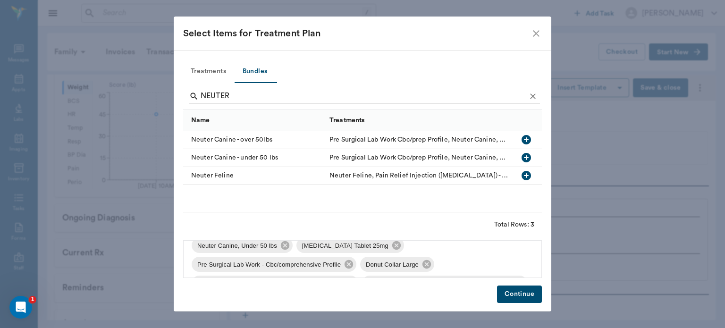
scroll to position [12, 0]
click at [392, 245] on icon at bounding box center [396, 244] width 9 height 9
click at [451, 246] on icon at bounding box center [454, 244] width 10 height 10
click at [362, 247] on icon at bounding box center [362, 244] width 9 height 9
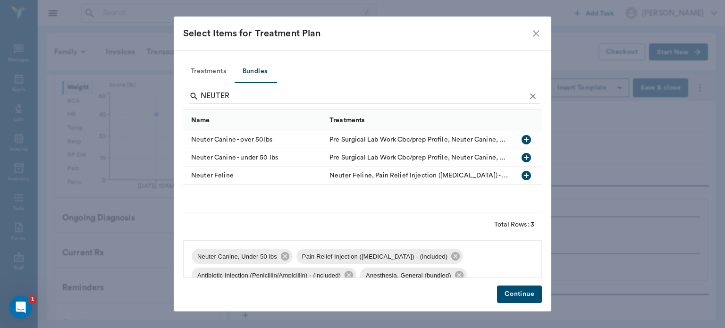
click at [513, 299] on button "Continue" at bounding box center [519, 294] width 45 height 17
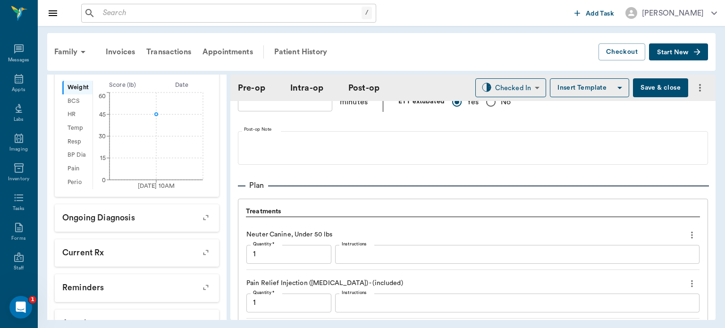
scroll to position [938, 0]
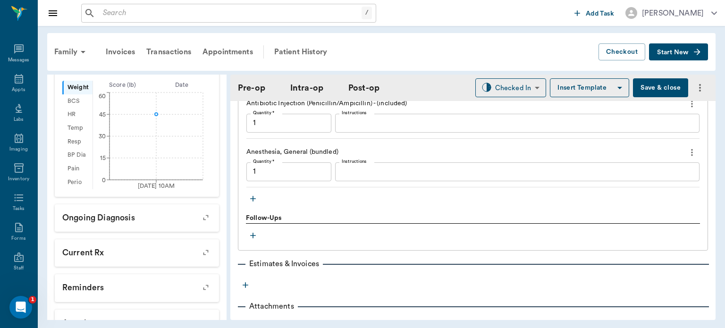
click at [255, 195] on icon "button" at bounding box center [252, 198] width 9 height 9
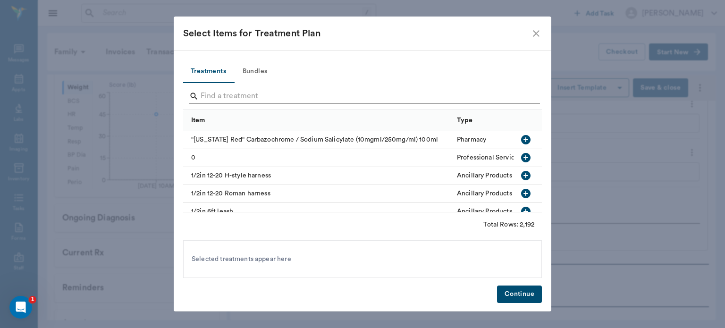
click at [265, 93] on input "Search" at bounding box center [363, 96] width 325 height 15
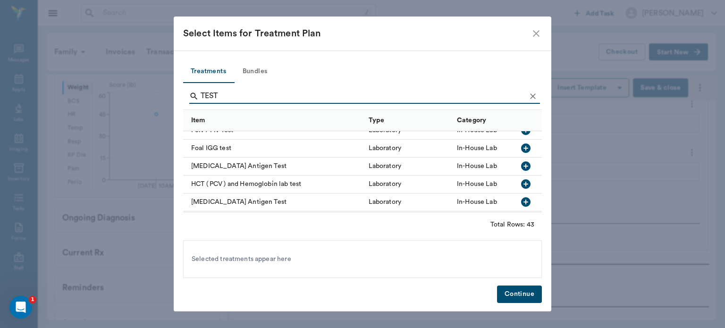
scroll to position [343, 0]
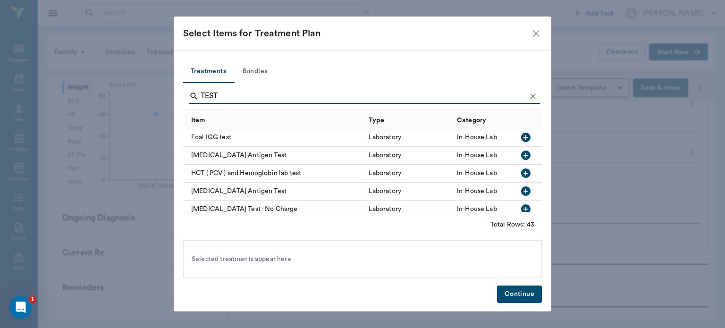
type input "TEST"
click at [521, 193] on icon "button" at bounding box center [525, 191] width 9 height 9
click at [515, 295] on button "Continue" at bounding box center [519, 294] width 45 height 17
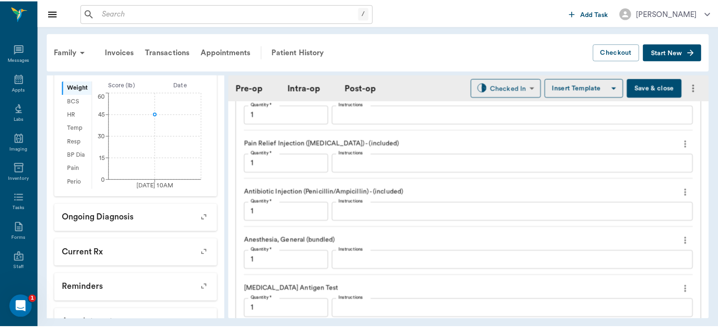
scroll to position [857, 0]
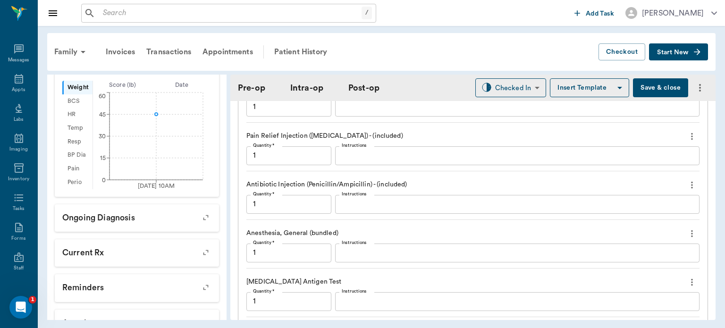
click at [657, 87] on button "Save & close" at bounding box center [660, 87] width 55 height 19
type input "1.00"
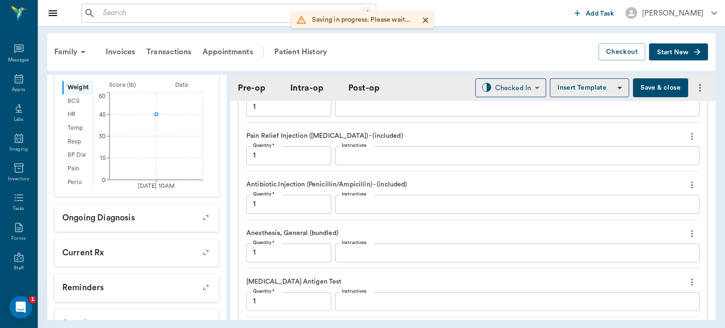
type input "1.00"
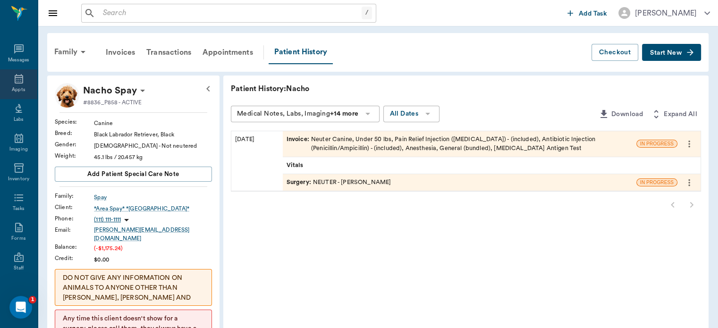
click at [15, 81] on icon at bounding box center [19, 78] width 9 height 9
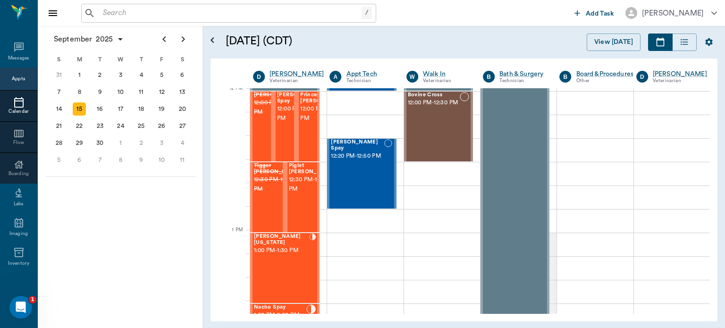
scroll to position [572, 0]
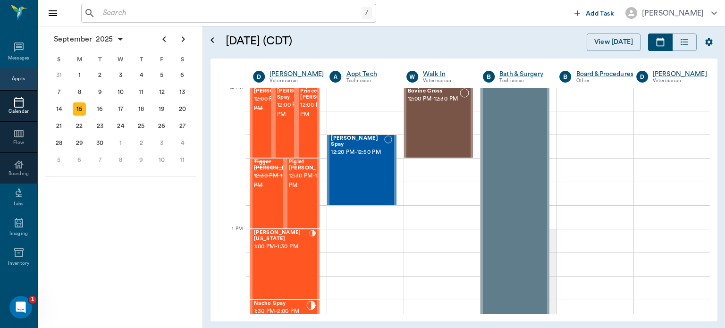
click at [282, 119] on span "12:00 PM - 12:30 PM" at bounding box center [300, 110] width 47 height 19
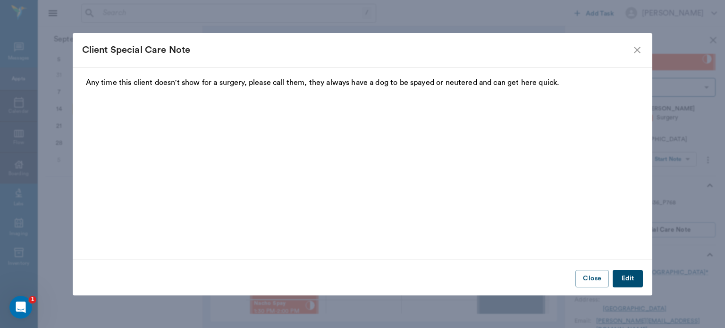
click at [637, 45] on icon "close" at bounding box center [637, 49] width 11 height 11
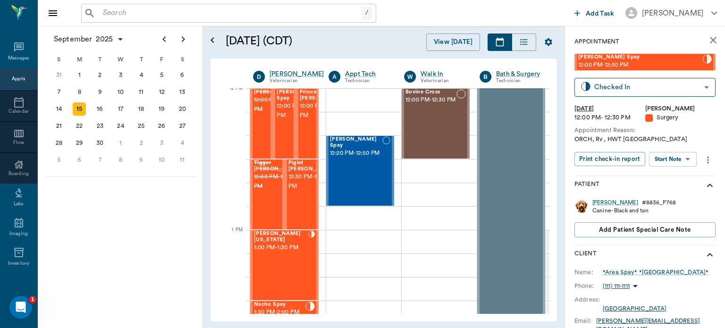
click at [676, 160] on body "/ ​ Add Task Dr. Bert Ellsworth Nectar Messages Appts Calendar Flow Boarding La…" at bounding box center [362, 164] width 725 height 328
click at [674, 196] on button "Start Surgery" at bounding box center [666, 193] width 39 height 11
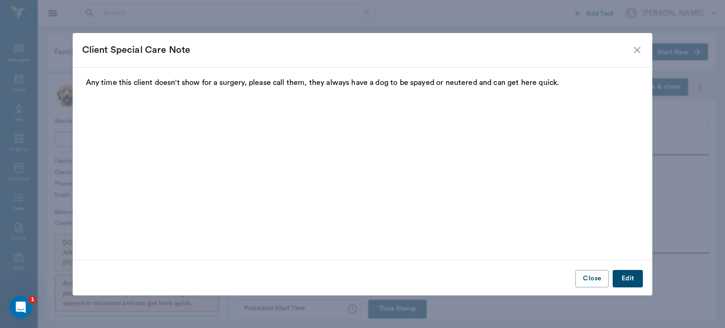
click at [636, 52] on icon "close" at bounding box center [637, 49] width 11 height 11
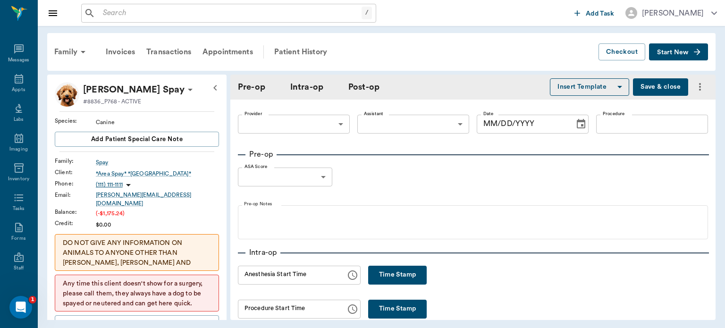
type input "63ec2f075fda476ae8351a4d"
type input "[DATE]"
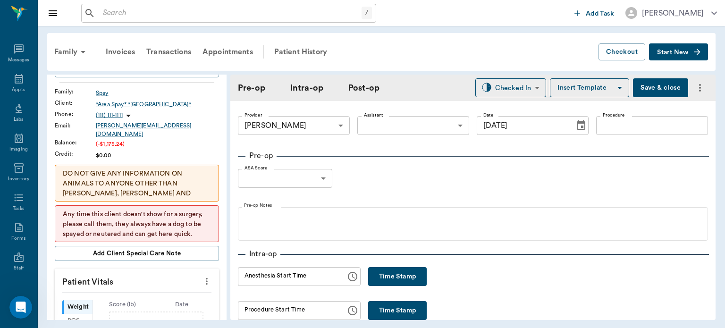
scroll to position [123, 0]
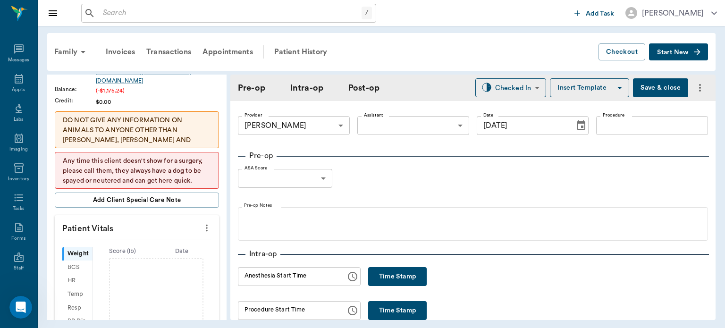
click at [205, 221] on button "more" at bounding box center [206, 228] width 15 height 16
click at [157, 236] on span "Enter Vitals" at bounding box center [159, 237] width 79 height 10
click at [150, 248] on input "text" at bounding box center [136, 256] width 82 height 19
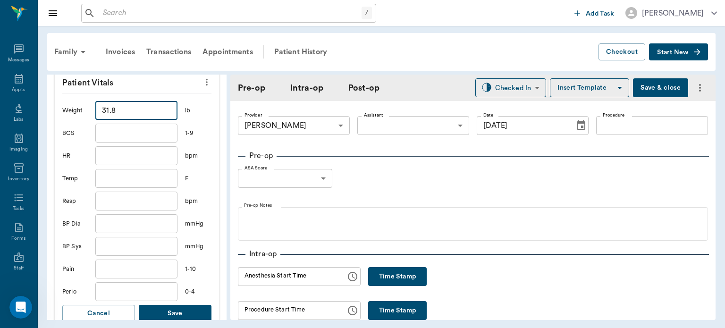
type input "31.8"
click at [196, 312] on button "Save" at bounding box center [175, 313] width 73 height 17
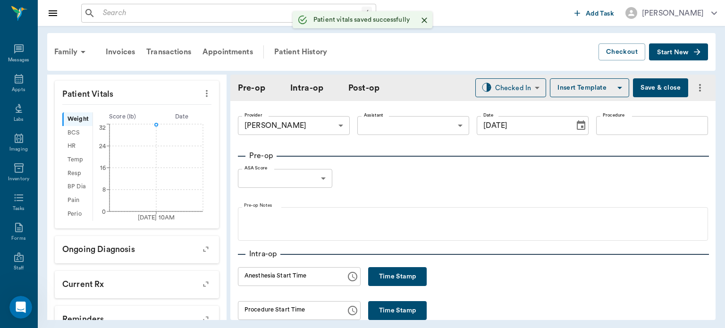
scroll to position [280, 0]
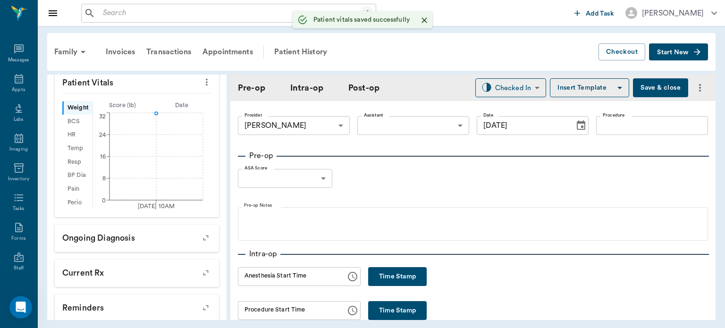
click at [414, 129] on body "/ ​ Add Task Dr. Bert Ellsworth Nectar Messages Appts Labs Imaging Inventory Ta…" at bounding box center [362, 164] width 725 height 328
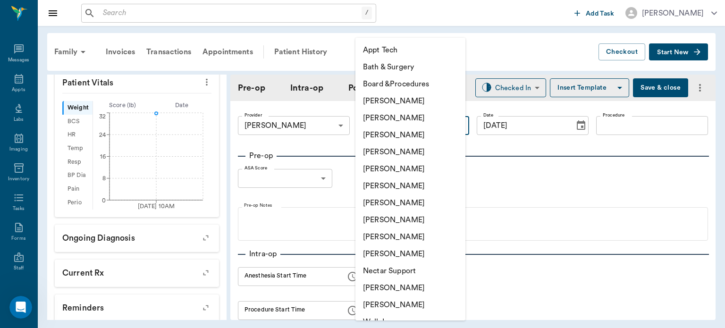
click at [405, 223] on li "Julie Dickerson" at bounding box center [411, 220] width 110 height 17
type input "63ec2e7e52e12b0ba117b124"
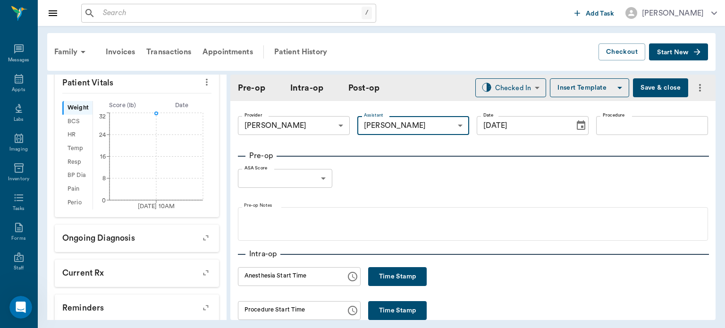
click at [619, 127] on input "Procedure" at bounding box center [653, 125] width 112 height 19
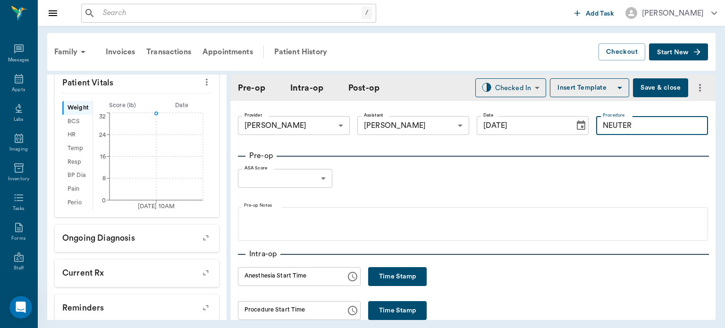
type input "NEUTER"
click at [572, 86] on button "Insert Template" at bounding box center [589, 87] width 79 height 19
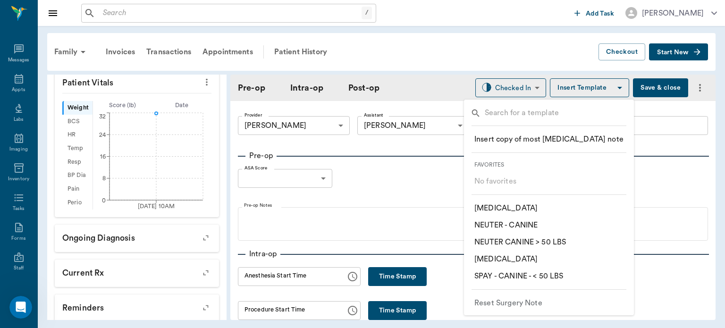
click at [533, 222] on p "​ NEUTER - CANINE" at bounding box center [506, 225] width 63 height 11
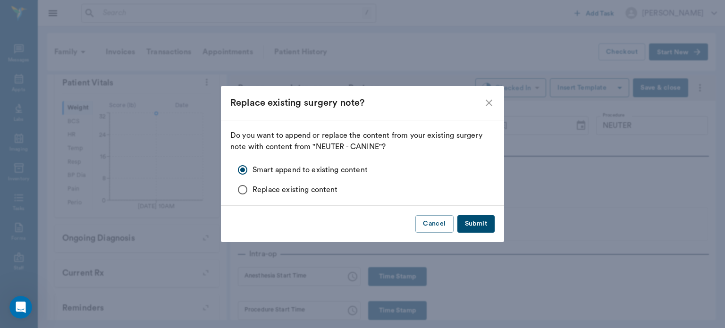
click at [480, 226] on button "Submit" at bounding box center [476, 223] width 37 height 17
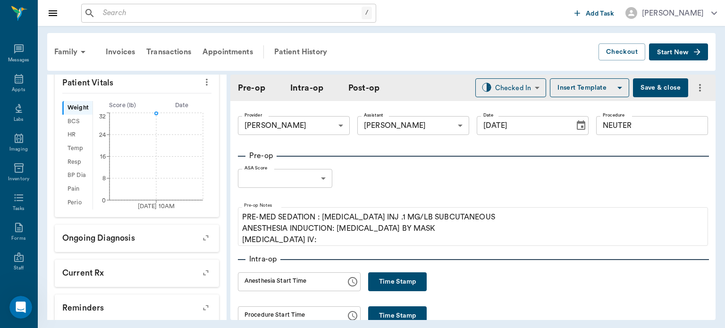
click at [300, 179] on body "/ ​ Add Task Dr. Bert Ellsworth Nectar Messages Appts Labs Imaging Inventory Ta…" at bounding box center [362, 164] width 725 height 328
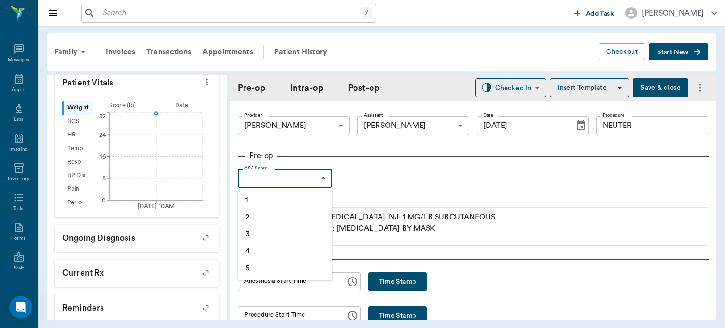
click at [269, 202] on li "1" at bounding box center [285, 200] width 94 height 17
type input "1"
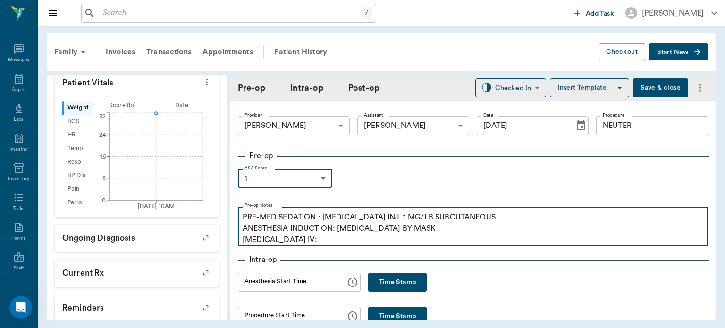
click at [312, 242] on p "PRE-MED SEDATION : ACEPROMAZINE INJ .1 MG/LB SUBCUTANEOUS ANESTHESIA INDUCTION:…" at bounding box center [473, 229] width 461 height 34
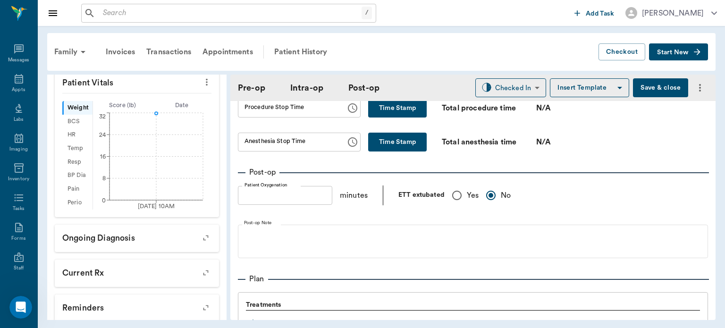
click at [451, 196] on input "Yes" at bounding box center [457, 196] width 20 height 20
radio input "true"
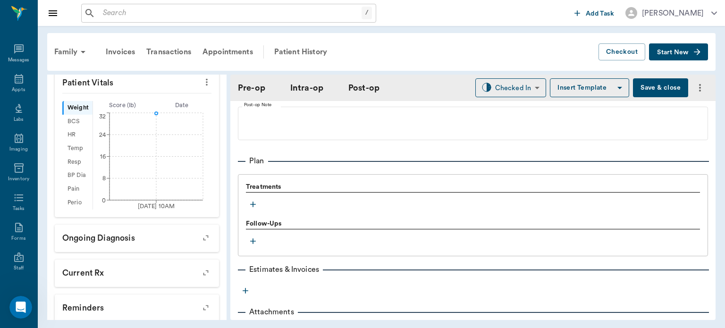
scroll to position [738, 0]
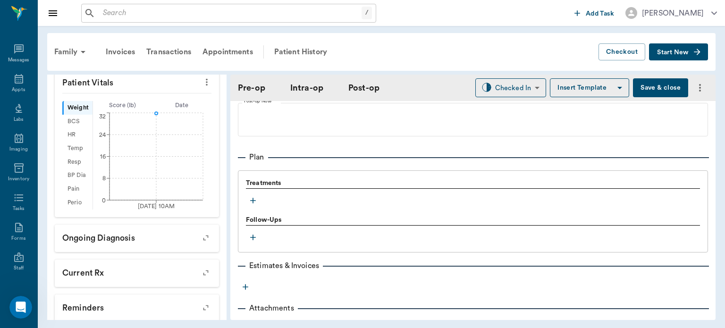
click at [255, 204] on icon "button" at bounding box center [252, 200] width 9 height 9
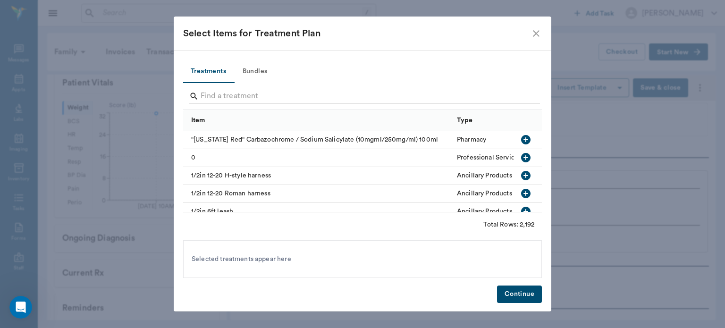
click at [262, 76] on button "Bundles" at bounding box center [255, 71] width 43 height 23
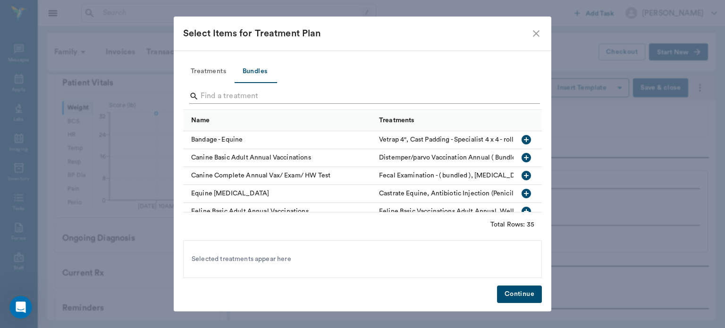
click at [227, 98] on input "Search" at bounding box center [363, 96] width 325 height 15
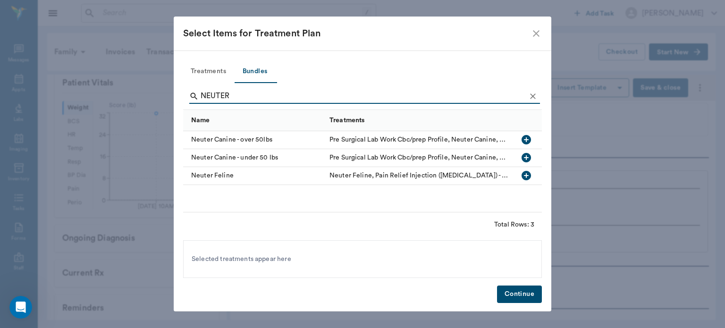
type input "NEUTER"
click at [528, 159] on icon "button" at bounding box center [526, 157] width 9 height 9
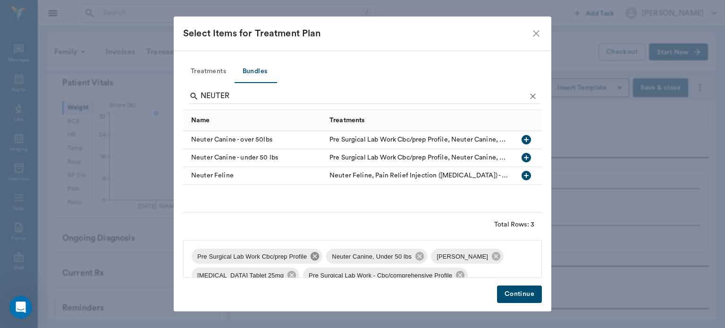
click at [311, 261] on icon at bounding box center [315, 256] width 10 height 10
click at [357, 260] on icon at bounding box center [362, 256] width 10 height 10
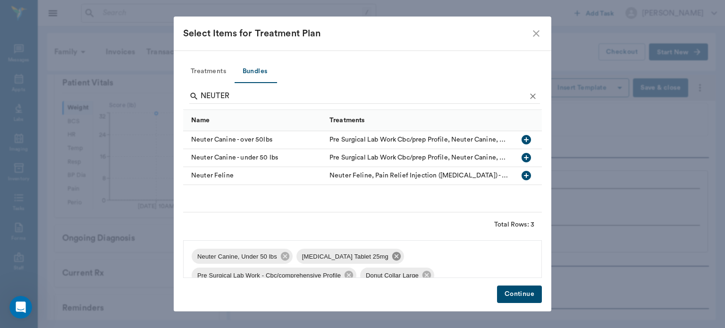
click at [392, 254] on icon at bounding box center [396, 256] width 9 height 9
click at [451, 259] on icon at bounding box center [454, 256] width 9 height 9
click at [362, 259] on icon at bounding box center [362, 256] width 9 height 9
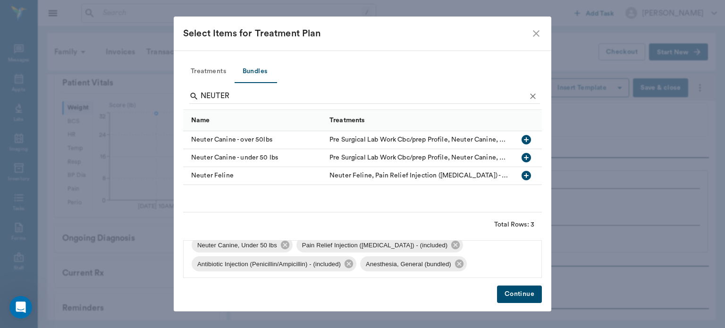
scroll to position [12, 0]
click at [516, 290] on button "Continue" at bounding box center [519, 294] width 45 height 17
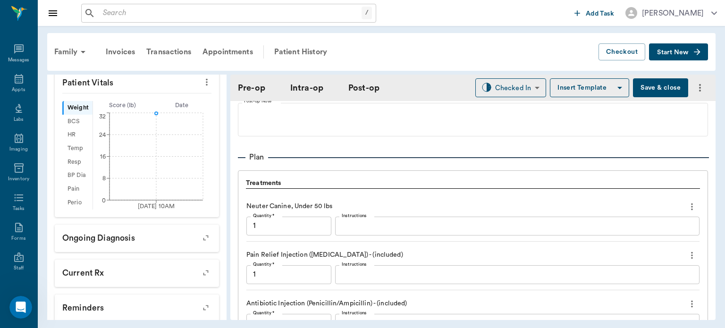
scroll to position [938, 0]
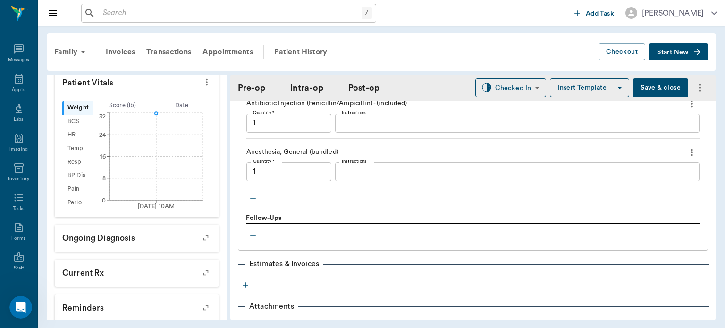
click at [253, 199] on icon "button" at bounding box center [252, 198] width 9 height 9
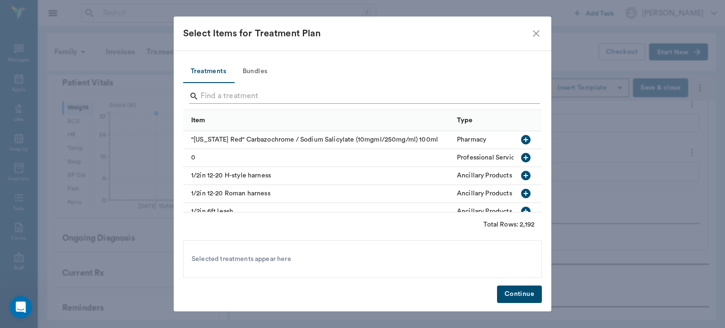
click at [235, 95] on input "Search" at bounding box center [363, 96] width 325 height 15
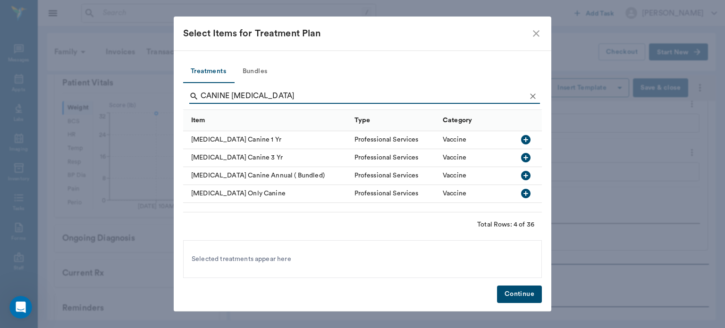
type input "CANINE RABIES"
click at [530, 137] on icon "button" at bounding box center [525, 139] width 11 height 11
click at [520, 293] on button "Continue" at bounding box center [519, 294] width 45 height 17
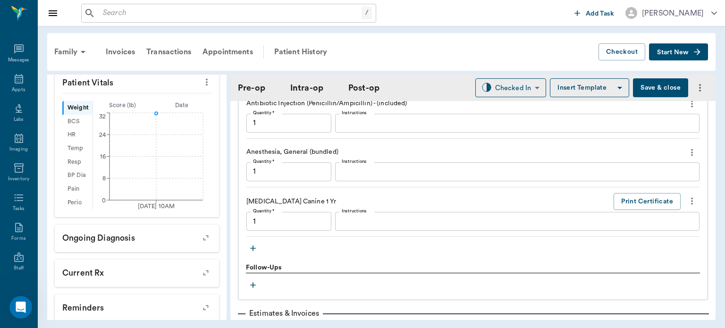
click at [255, 249] on icon "button" at bounding box center [252, 248] width 9 height 9
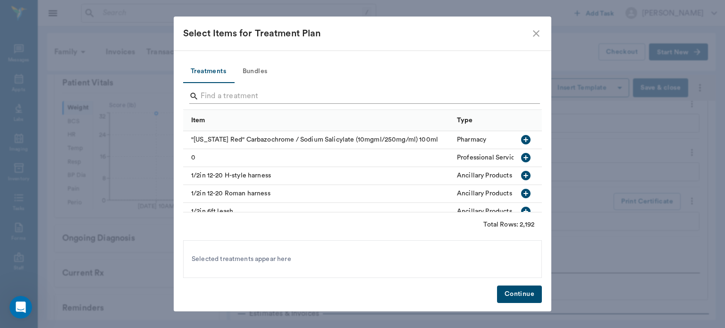
click at [229, 93] on input "Search" at bounding box center [363, 96] width 325 height 15
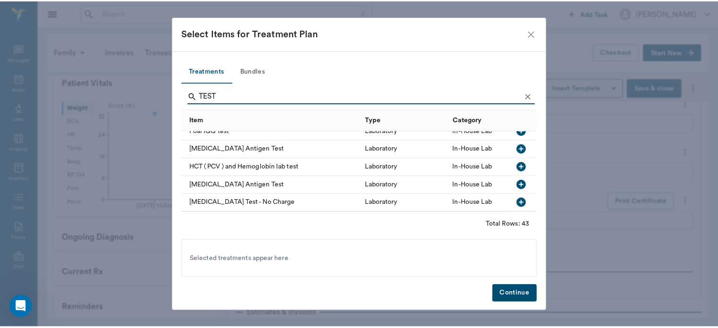
scroll to position [363, 0]
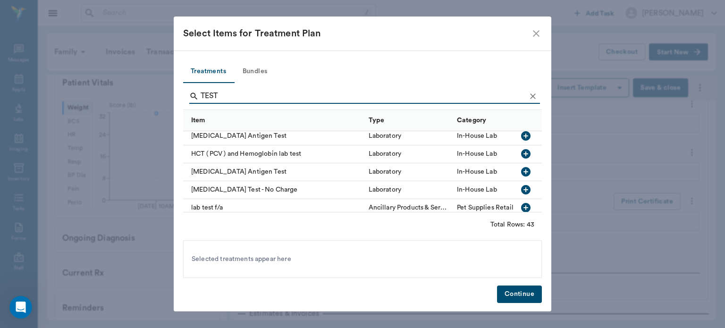
type input "TEST"
click at [522, 173] on icon "button" at bounding box center [525, 171] width 9 height 9
click at [523, 295] on button "Continue" at bounding box center [519, 294] width 45 height 17
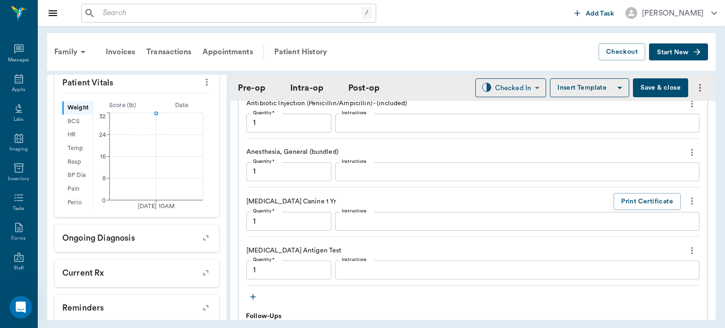
click at [657, 88] on button "Save & close" at bounding box center [660, 87] width 55 height 19
type input "1.00"
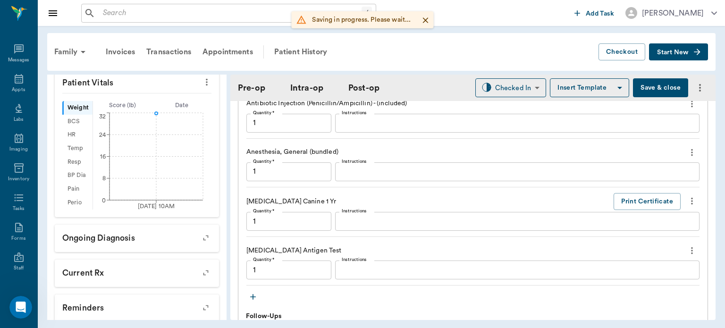
type input "1.00"
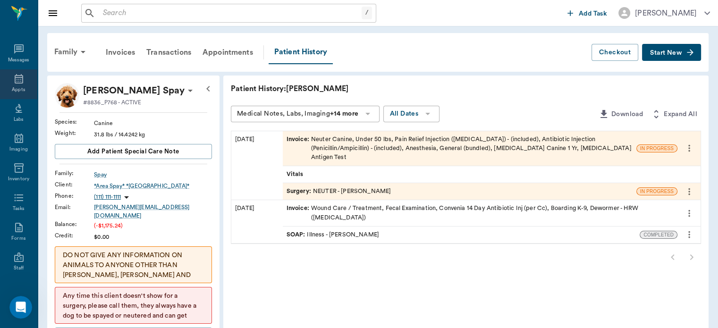
click at [18, 80] on icon at bounding box center [18, 78] width 11 height 11
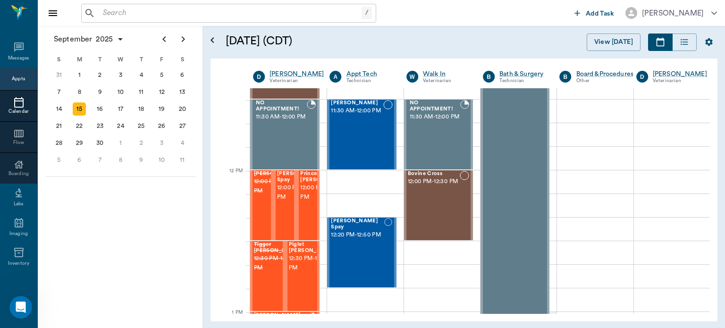
scroll to position [490, 0]
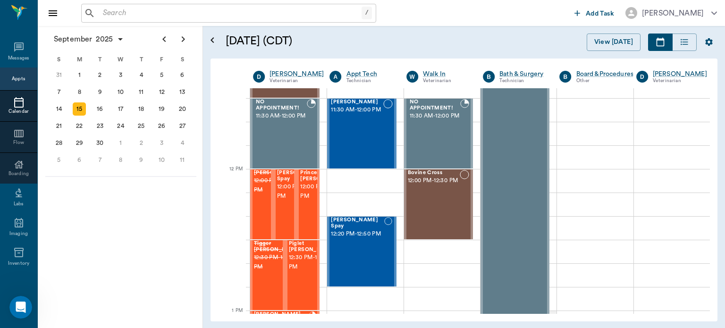
click at [302, 271] on span "12:30 PM - 1:00 PM" at bounding box center [312, 262] width 47 height 19
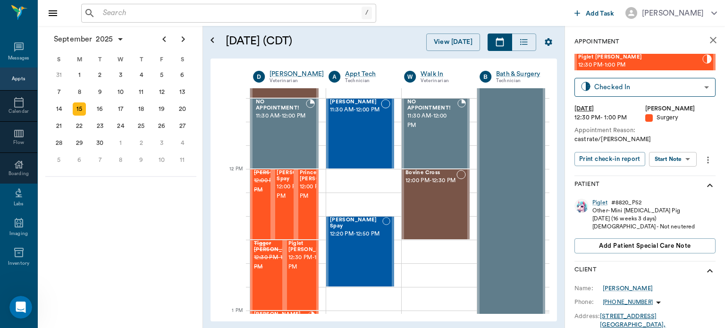
click at [680, 161] on body "/ ​ Add Task Dr. Bert Ellsworth Nectar Messages Appts Calendar Flow Boarding La…" at bounding box center [362, 164] width 725 height 328
click at [674, 195] on button "Start Surgery" at bounding box center [666, 193] width 39 height 11
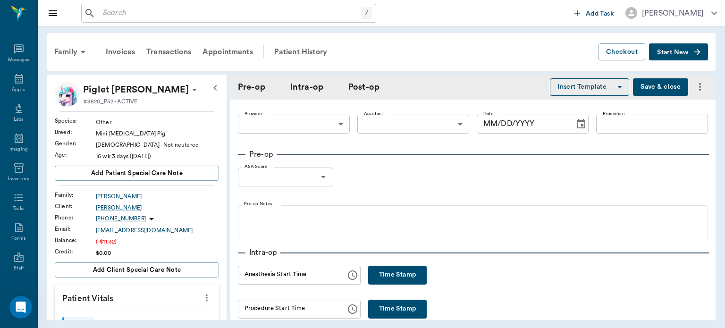
type input "63ec2f075fda476ae8351a4d"
type input "[DATE]"
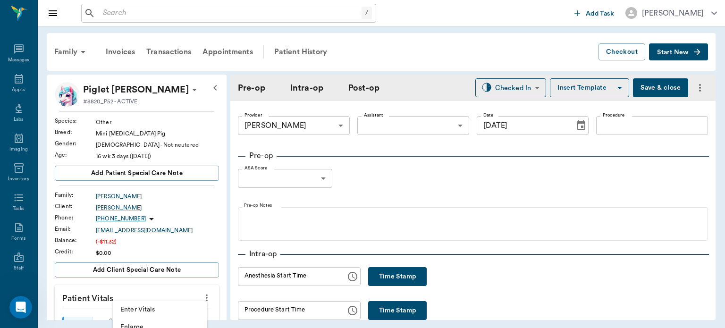
click at [162, 311] on span "Enter Vitals" at bounding box center [159, 310] width 79 height 10
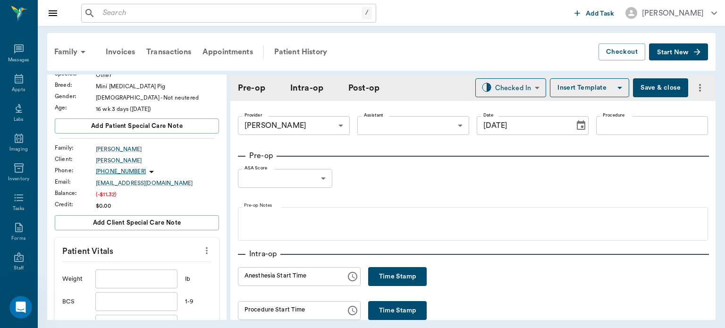
scroll to position [51, 0]
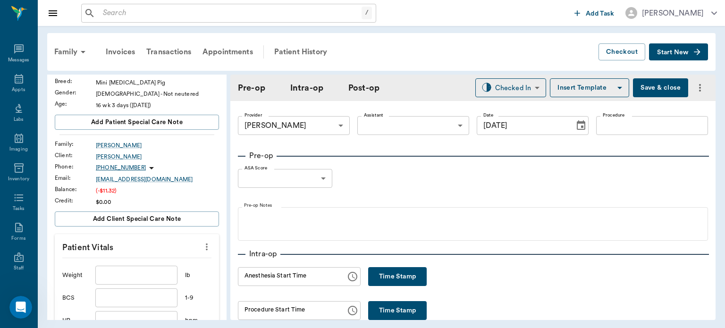
click at [151, 278] on input "text" at bounding box center [136, 275] width 82 height 19
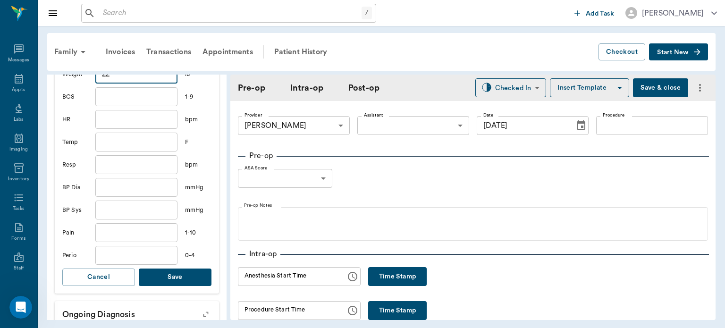
type input "22"
click at [178, 272] on button "Save" at bounding box center [175, 277] width 73 height 17
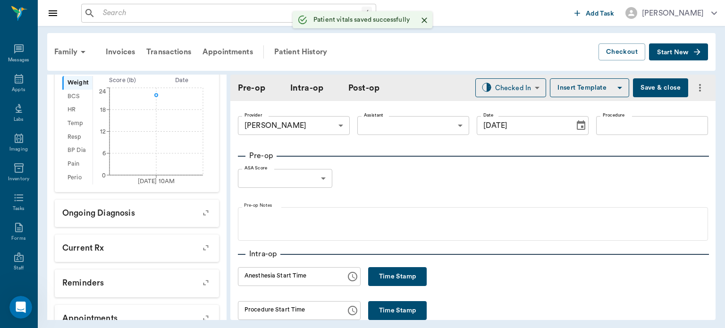
scroll to position [264, 0]
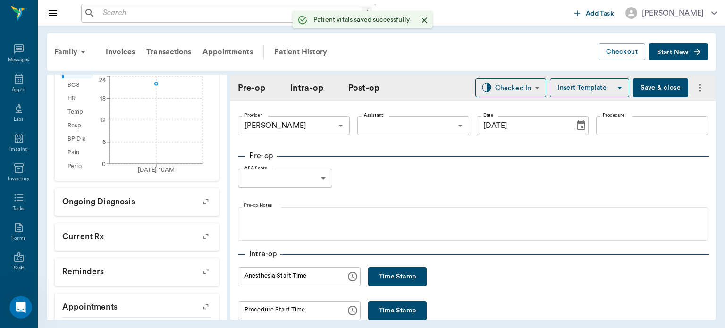
click at [640, 126] on input "Procedure" at bounding box center [653, 125] width 112 height 19
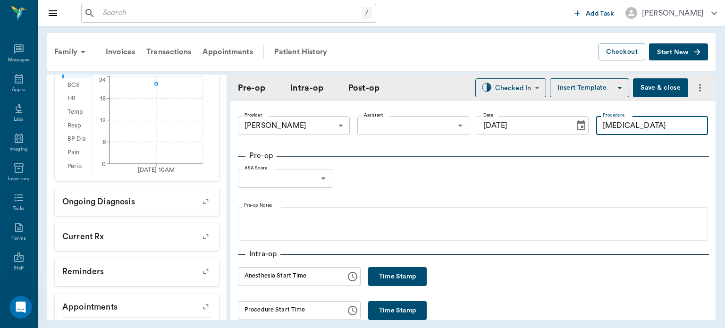
type input "[MEDICAL_DATA]"
click at [589, 87] on button "Insert Template" at bounding box center [589, 87] width 79 height 19
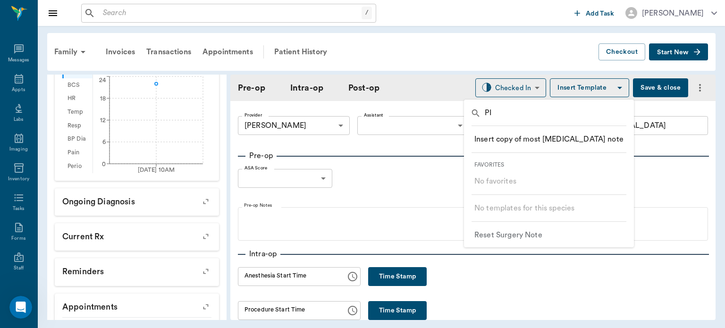
type input "P"
click at [517, 89] on div at bounding box center [362, 164] width 725 height 328
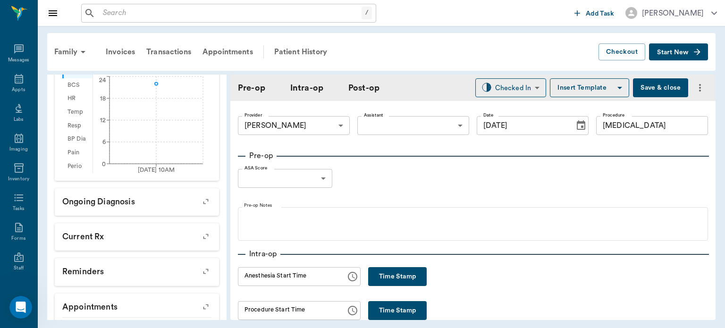
click at [313, 179] on body "/ ​ Add Task [PERSON_NAME] Nectar Messages Appts Labs Imaging Inventory Tasks F…" at bounding box center [362, 164] width 725 height 328
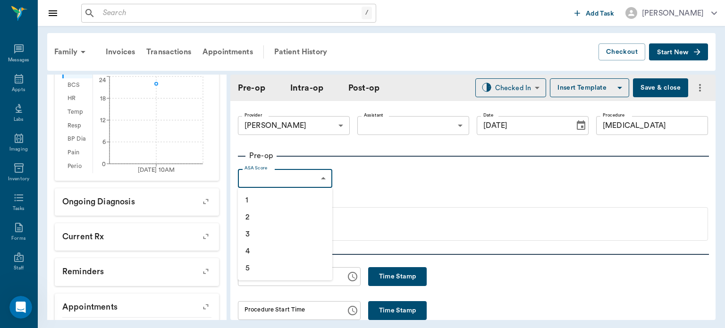
click at [280, 197] on li "1" at bounding box center [285, 200] width 94 height 17
type input "1"
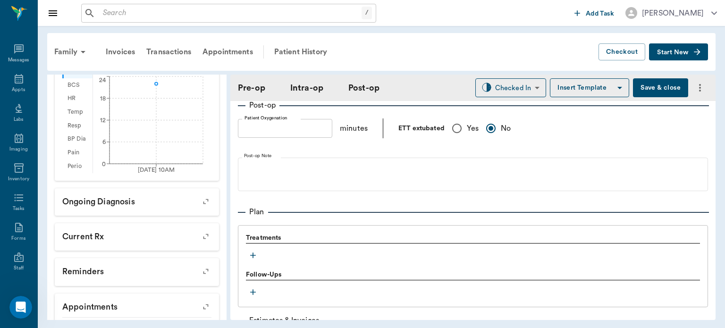
scroll to position [674, 0]
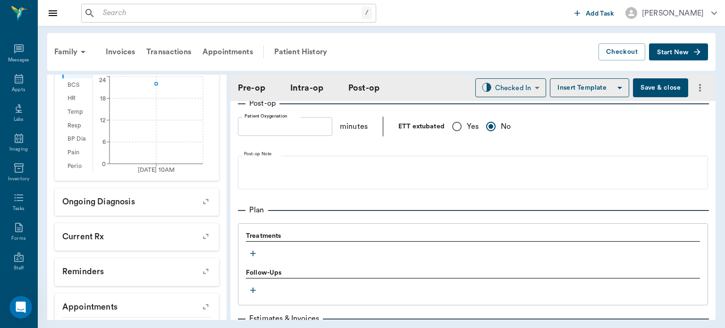
click at [253, 255] on icon "button" at bounding box center [253, 254] width 6 height 6
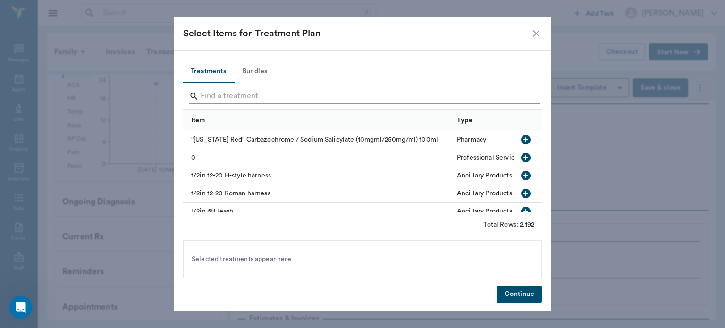
click at [231, 97] on input "Search" at bounding box center [363, 96] width 325 height 15
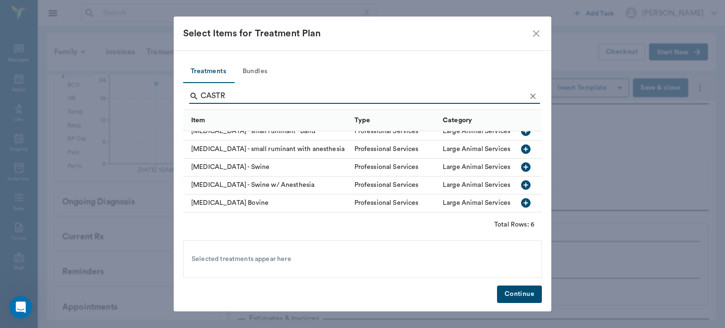
scroll to position [34, 0]
type input "CASTR"
click at [521, 180] on icon "button" at bounding box center [525, 184] width 9 height 9
click at [528, 295] on button "Continue" at bounding box center [519, 294] width 45 height 17
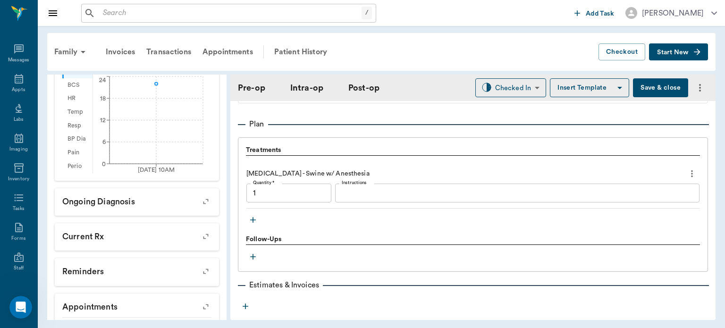
scroll to position [797, 0]
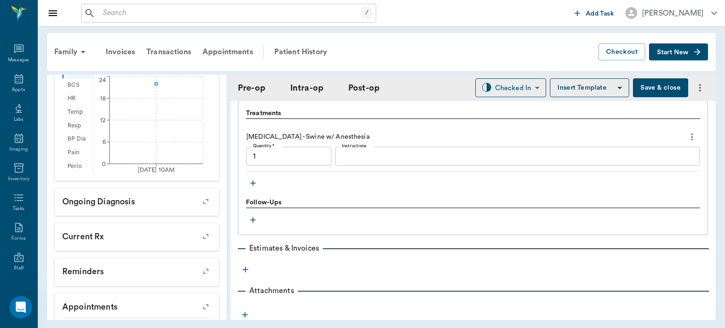
click at [254, 183] on icon "button" at bounding box center [253, 183] width 6 height 6
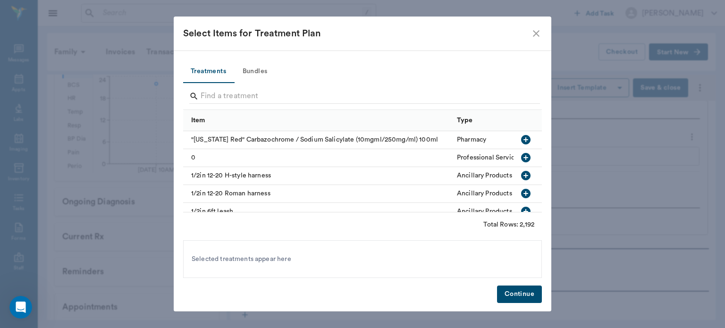
click at [260, 70] on button "Bundles" at bounding box center [255, 71] width 43 height 23
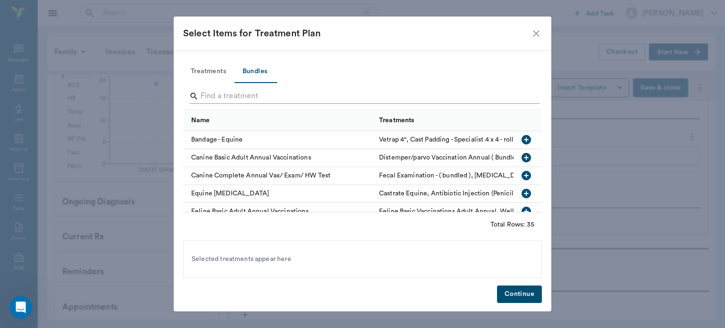
click at [222, 97] on input "Search" at bounding box center [363, 96] width 325 height 15
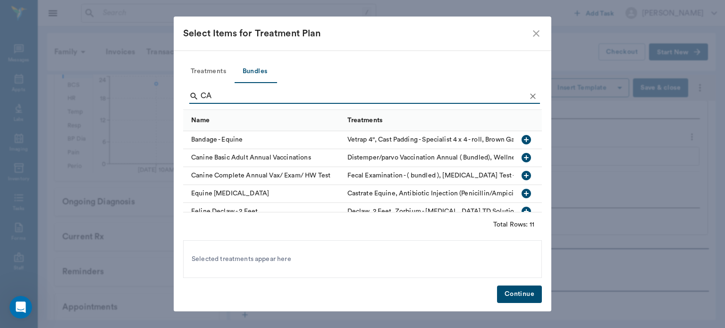
type input "C"
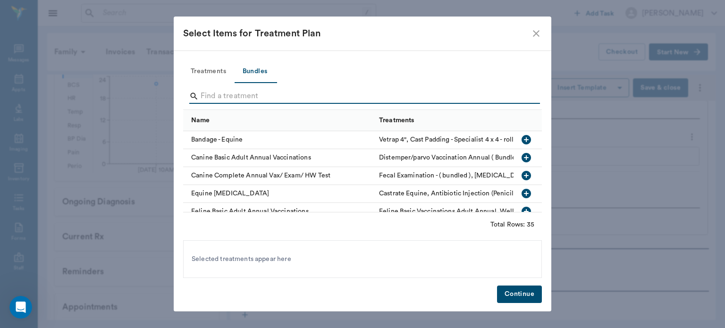
click at [535, 35] on icon "close" at bounding box center [536, 33] width 7 height 7
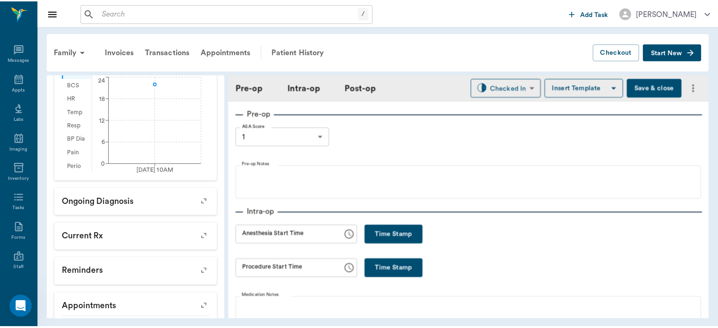
scroll to position [0, 0]
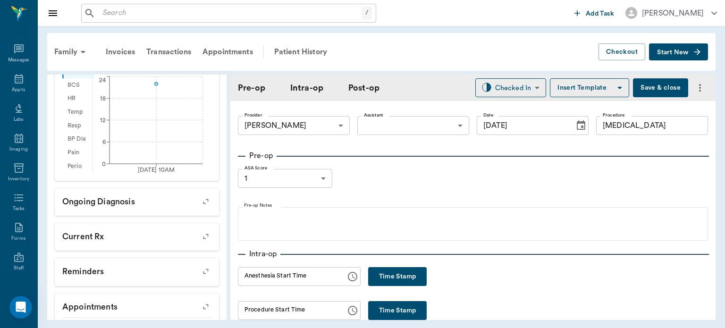
click at [651, 92] on button "Save & close" at bounding box center [660, 87] width 55 height 19
type input "1.00"
